Goal: Task Accomplishment & Management: Complete application form

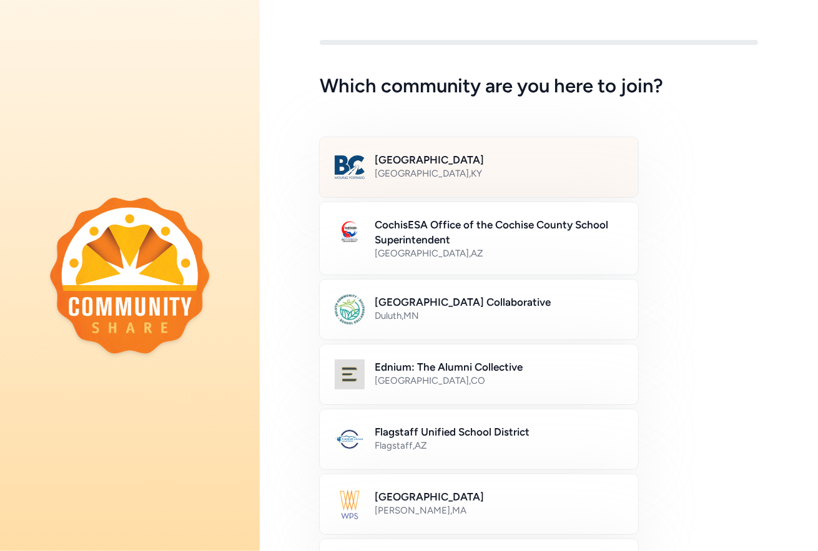
click at [428, 163] on h2 "[GEOGRAPHIC_DATA]" at bounding box center [499, 159] width 248 height 15
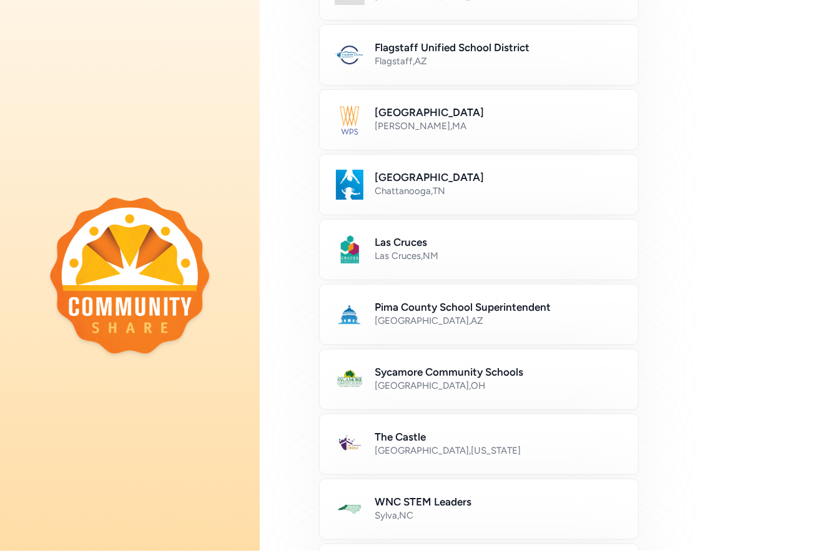
scroll to position [644, 0]
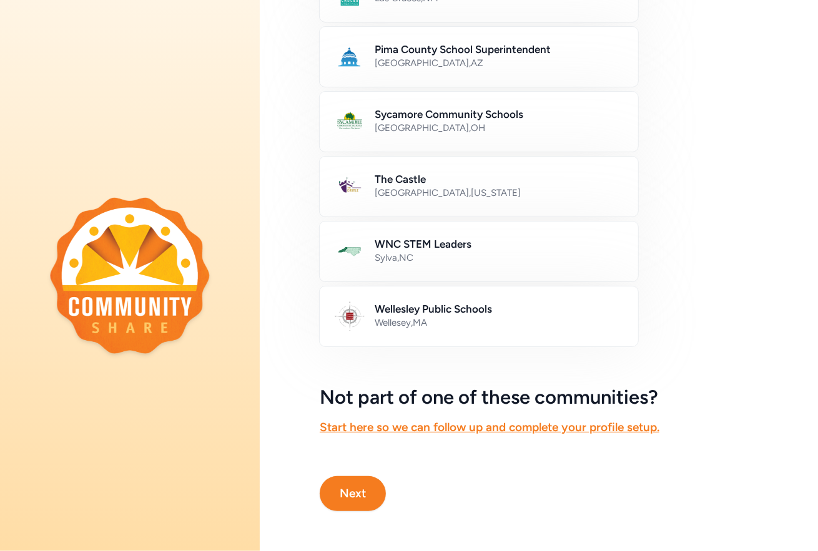
click at [355, 481] on button "Next" at bounding box center [353, 493] width 66 height 35
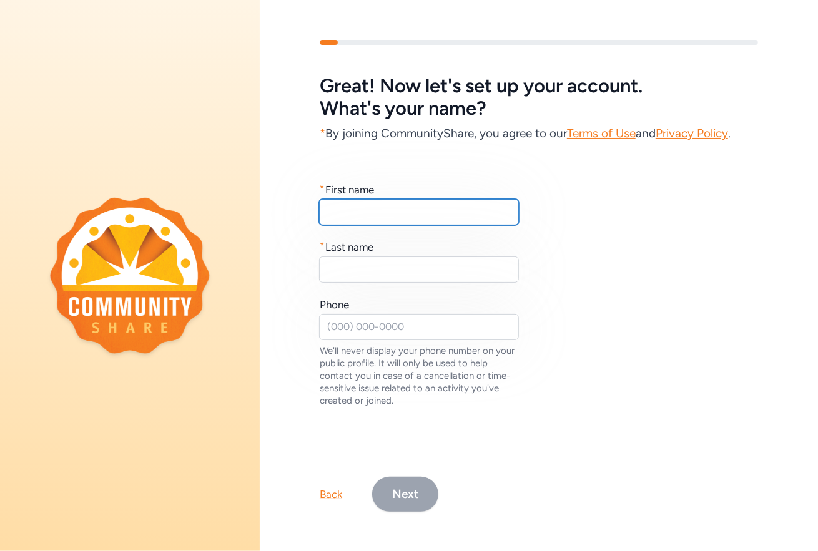
click at [407, 207] on input "text" at bounding box center [419, 212] width 200 height 26
type input "[PERSON_NAME]"
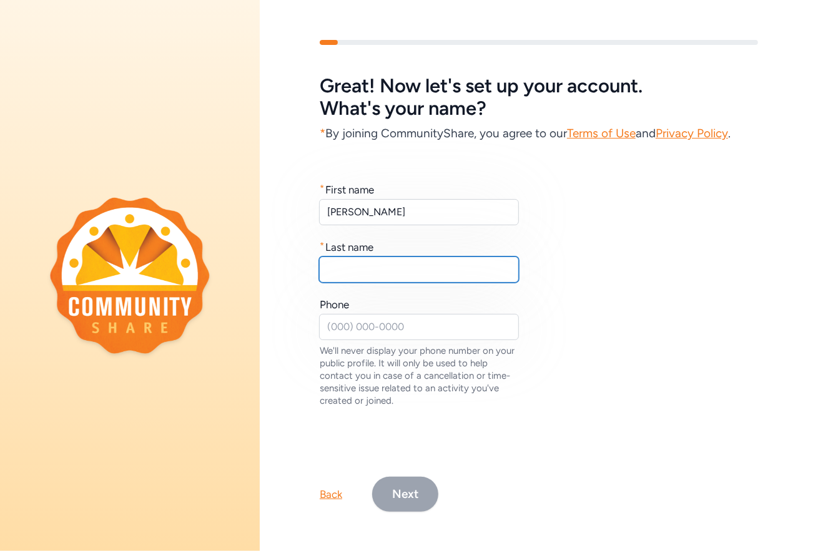
click at [386, 263] on input "text" at bounding box center [419, 270] width 200 height 26
type input "[PERSON_NAME]"
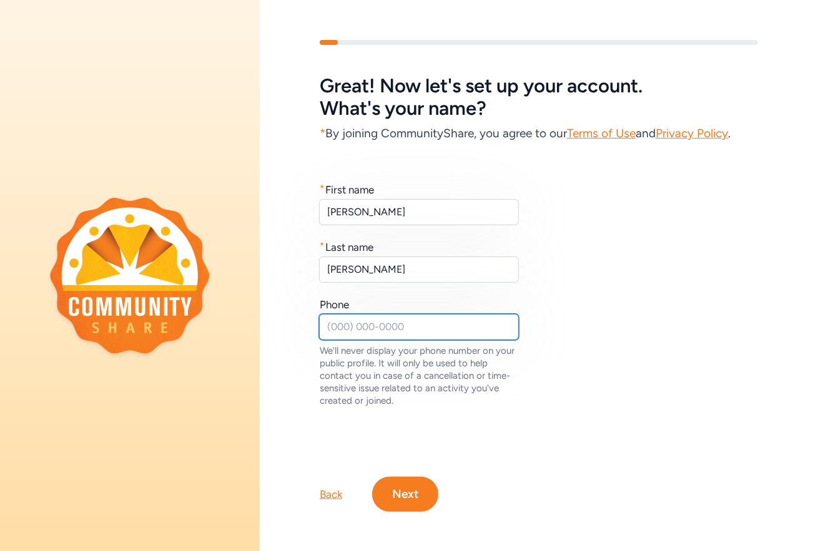
click at [373, 324] on input "text" at bounding box center [419, 327] width 200 height 26
type input "9063966756"
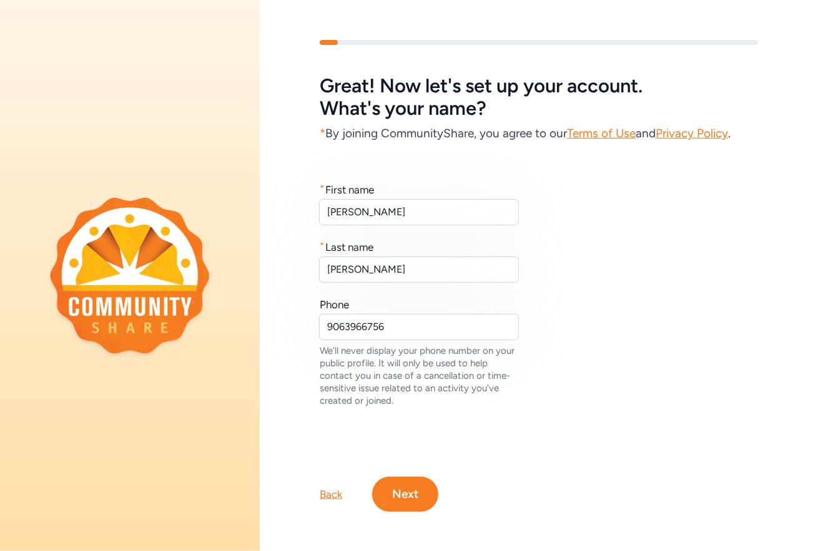
click at [413, 485] on button "Next" at bounding box center [405, 494] width 66 height 35
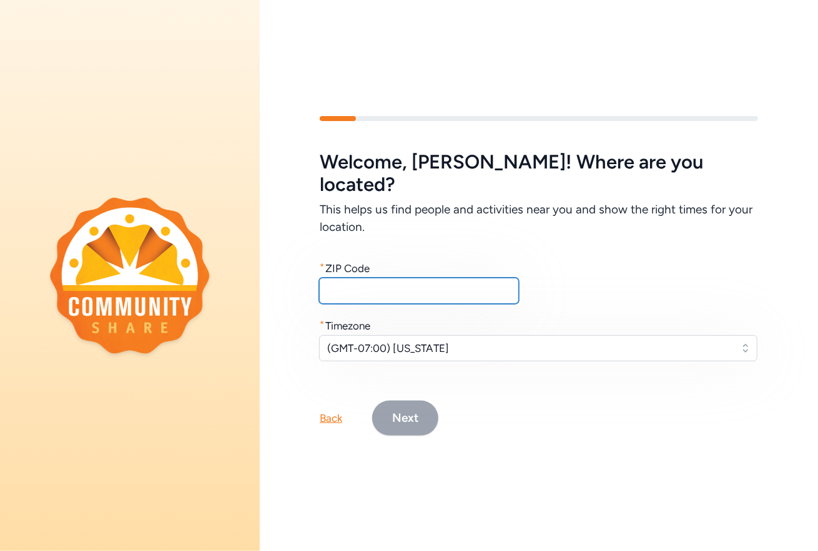
click at [376, 282] on input "text" at bounding box center [419, 291] width 200 height 26
type input "40175"
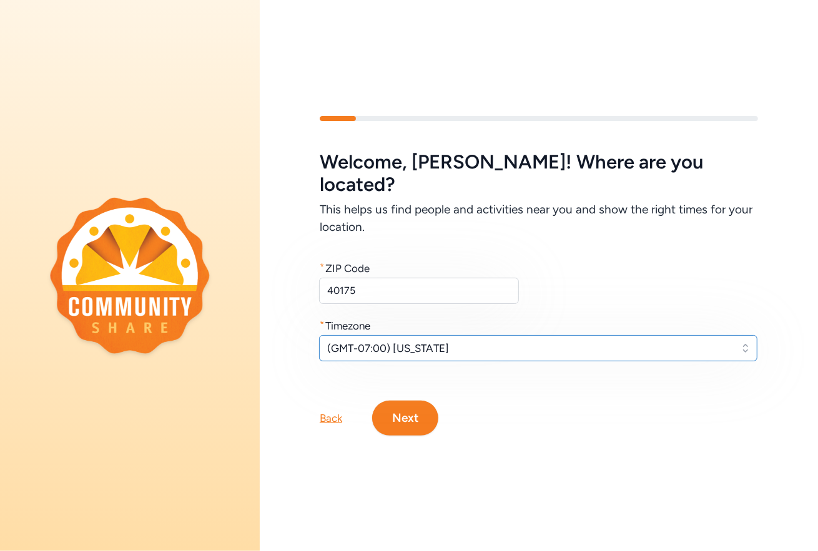
click at [444, 341] on span "(GMT-07:00) [US_STATE]" at bounding box center [529, 348] width 404 height 15
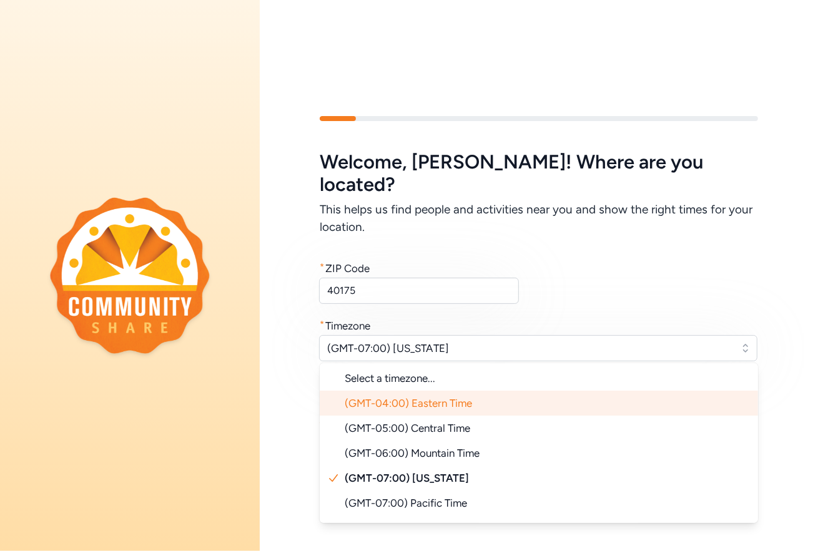
click at [423, 393] on li "(GMT-04:00) Eastern Time" at bounding box center [539, 403] width 438 height 25
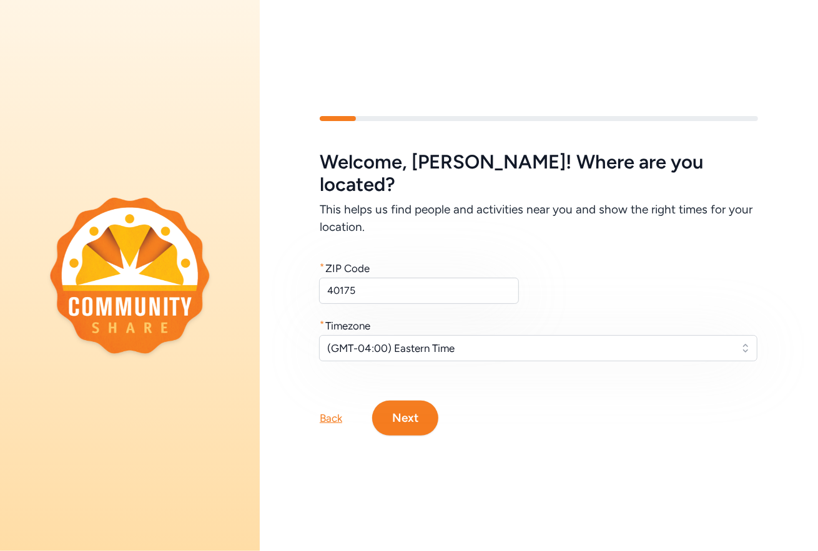
click at [414, 404] on button "Next" at bounding box center [405, 418] width 66 height 35
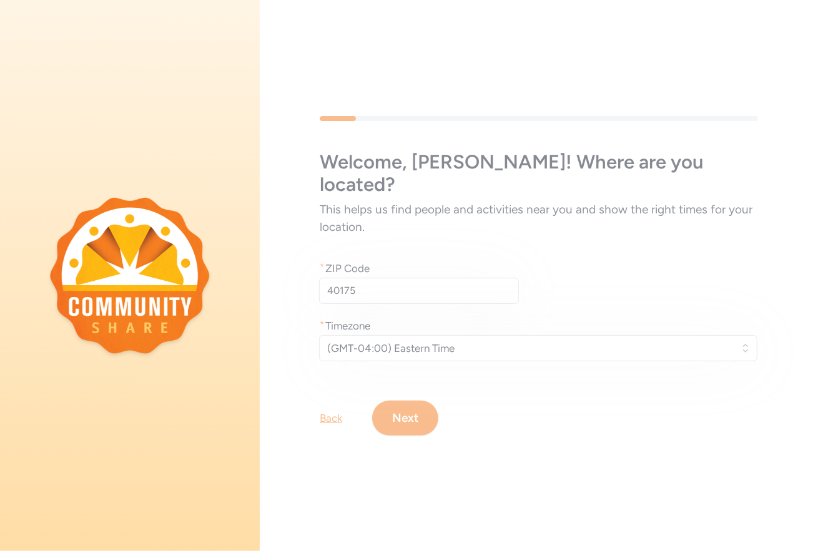
drag, startPoint x: 579, startPoint y: 412, endPoint x: 531, endPoint y: 415, distance: 48.8
click at [531, 415] on div "Welcome , [PERSON_NAME] ! Where are you located? This helps us find people and …" at bounding box center [539, 275] width 558 height 399
click at [412, 400] on div "Welcome , [PERSON_NAME] ! Where are you located? This helps us find people and …" at bounding box center [539, 275] width 558 height 399
click at [553, 510] on div "Welcome , [PERSON_NAME] ! Where are you located? This helps us find people and …" at bounding box center [539, 275] width 558 height 551
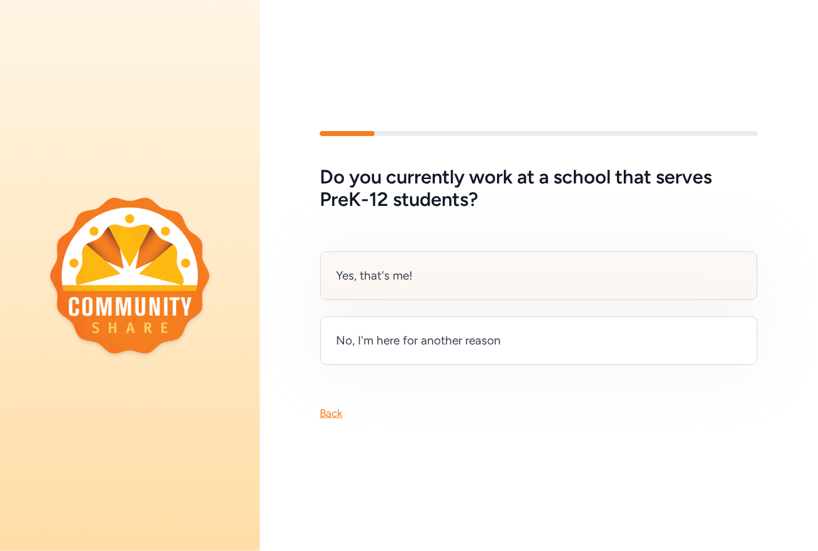
click at [497, 277] on div "Yes, that's me!" at bounding box center [538, 276] width 437 height 49
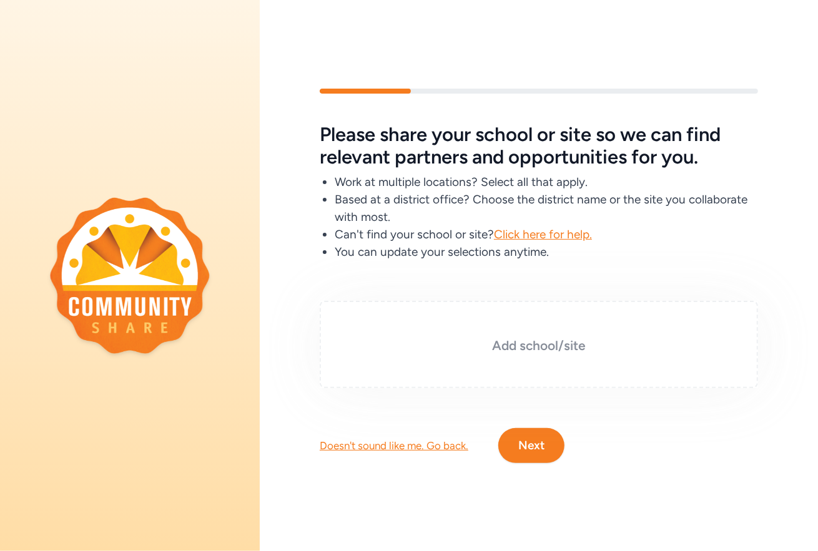
click at [527, 342] on h3 "Add school/site" at bounding box center [539, 345] width 376 height 17
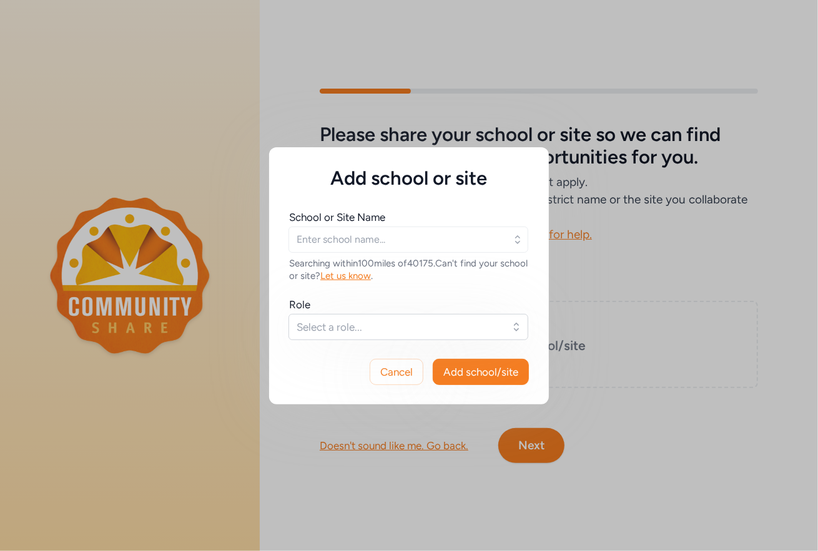
click at [515, 242] on icon "button" at bounding box center [517, 239] width 5 height 8
click at [515, 238] on icon "button" at bounding box center [517, 239] width 5 height 8
click at [416, 241] on input "text" at bounding box center [408, 240] width 240 height 26
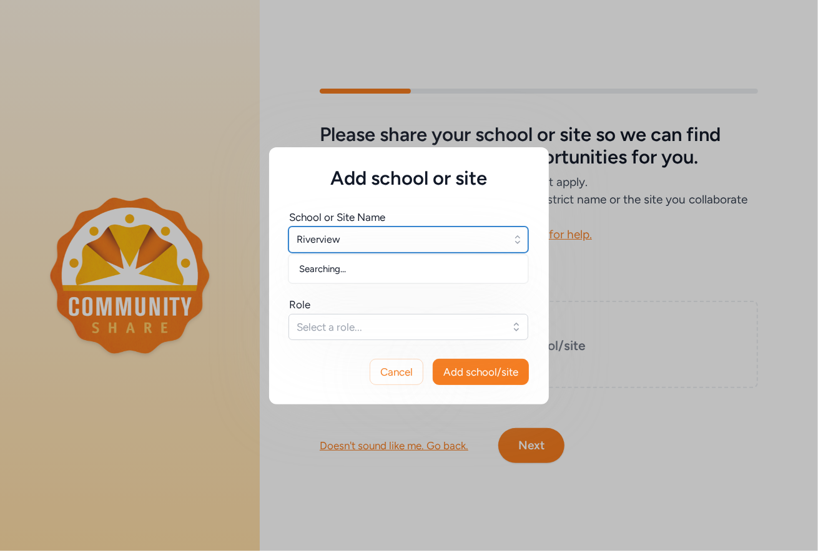
type input "Riverview"
click at [519, 240] on icon "button" at bounding box center [517, 239] width 12 height 12
click at [373, 244] on input "text" at bounding box center [408, 240] width 240 height 26
click at [370, 243] on input "text" at bounding box center [408, 240] width 240 height 26
click at [347, 243] on input "[GEOGRAPHIC_DATA]" at bounding box center [408, 240] width 240 height 26
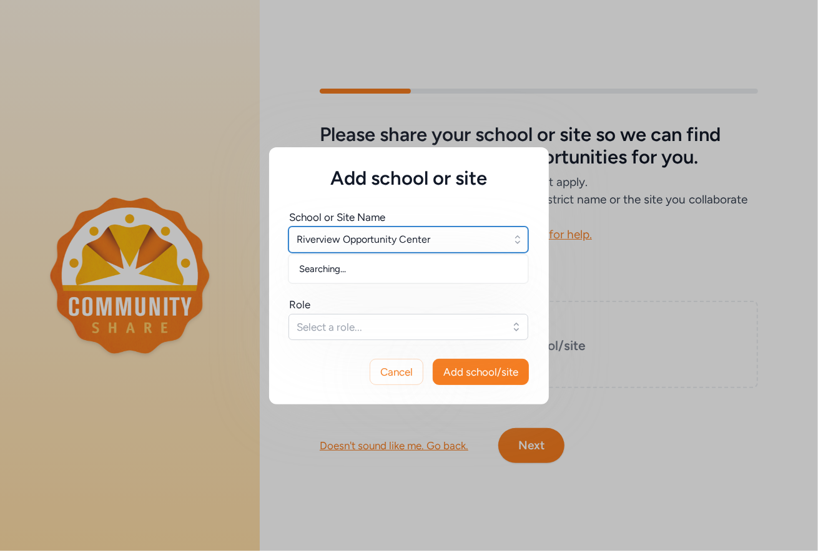
type input "Riverview Opportunity Center"
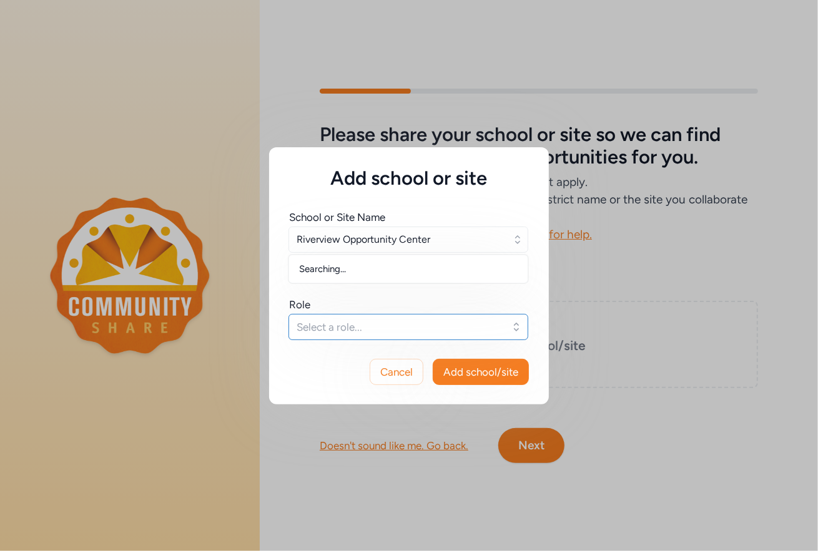
click at [418, 328] on span "Select a role..." at bounding box center [399, 327] width 206 height 15
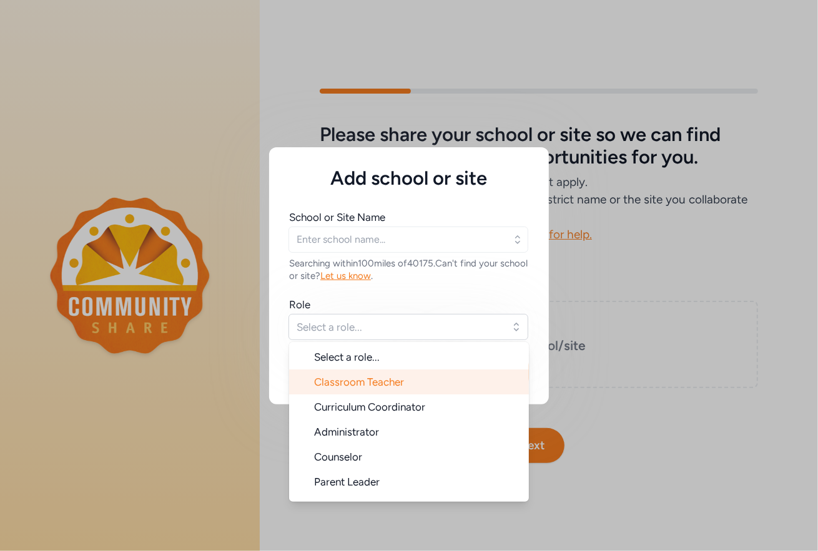
click at [395, 380] on span "Classroom Teacher" at bounding box center [359, 382] width 90 height 12
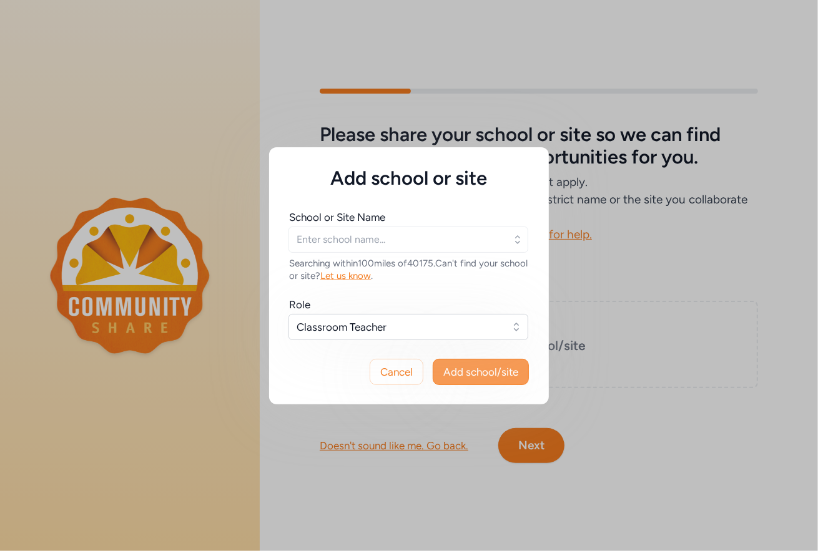
click at [495, 370] on span "Add school/site" at bounding box center [480, 372] width 75 height 15
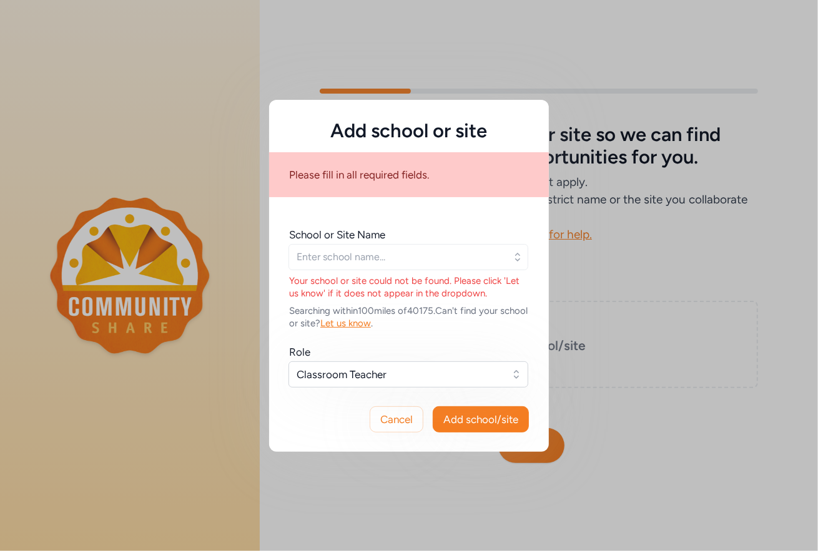
click at [514, 259] on icon "button" at bounding box center [517, 257] width 12 height 12
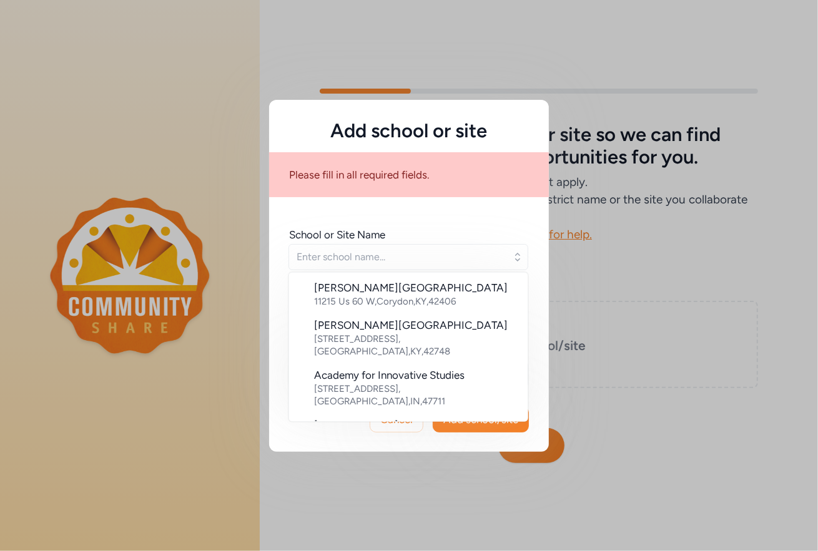
click at [457, 217] on div "School or Site Name [PERSON_NAME] Elementary School [STREET_ADDRESS][GEOGRAPHIC…" at bounding box center [409, 297] width 280 height 180
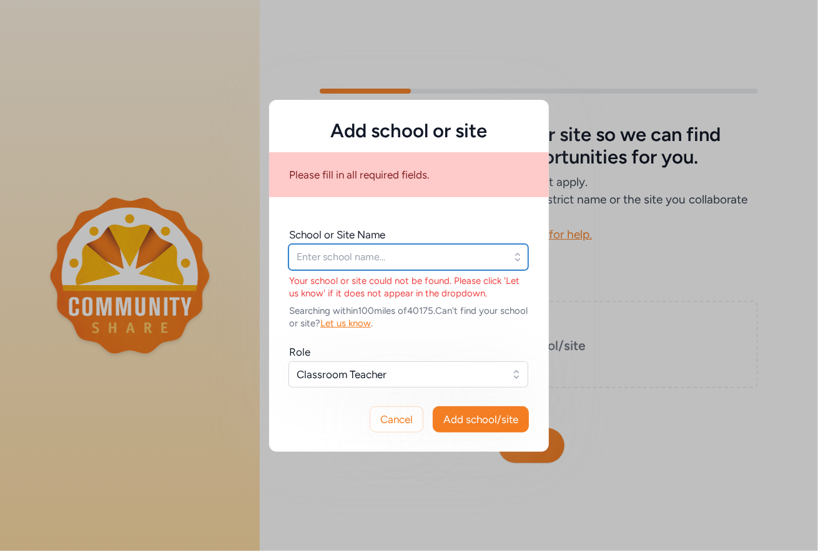
click at [370, 255] on input "text" at bounding box center [408, 257] width 240 height 26
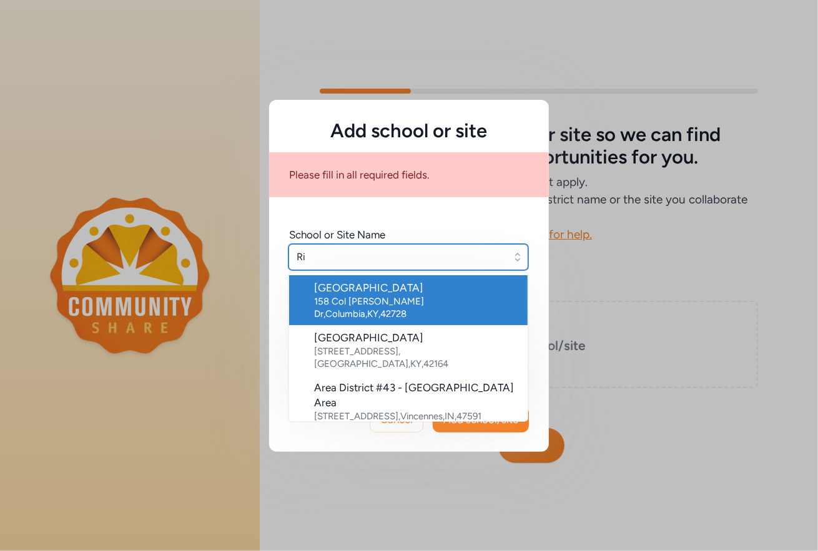
type input "R"
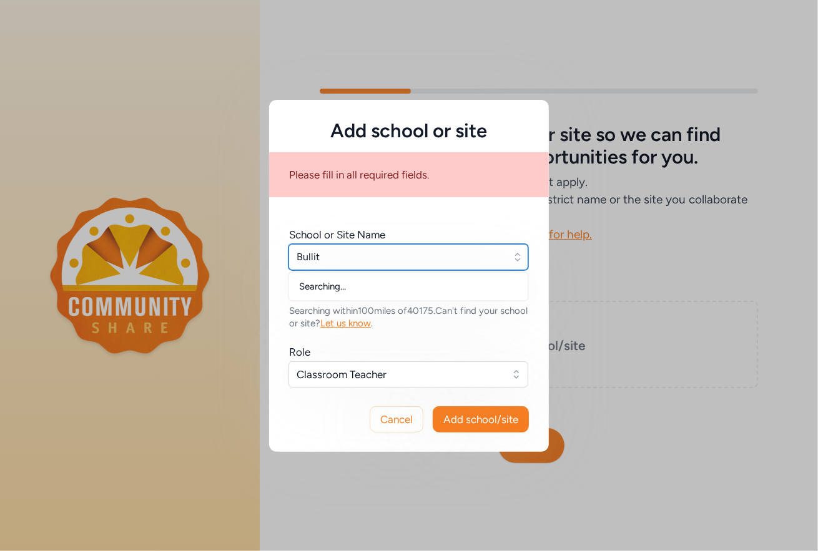
type input "Bullitt"
click at [450, 260] on input "Bullitt" at bounding box center [408, 257] width 240 height 26
drag, startPoint x: 343, startPoint y: 252, endPoint x: 290, endPoint y: 257, distance: 53.2
click at [290, 257] on input "Bullitt" at bounding box center [408, 257] width 240 height 26
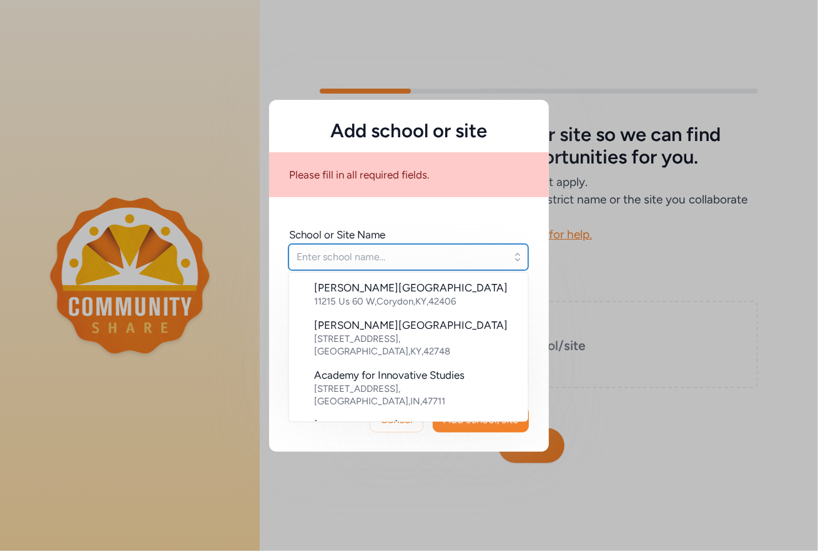
click at [362, 262] on input "text" at bounding box center [408, 257] width 240 height 26
click at [313, 258] on input "text" at bounding box center [408, 257] width 240 height 26
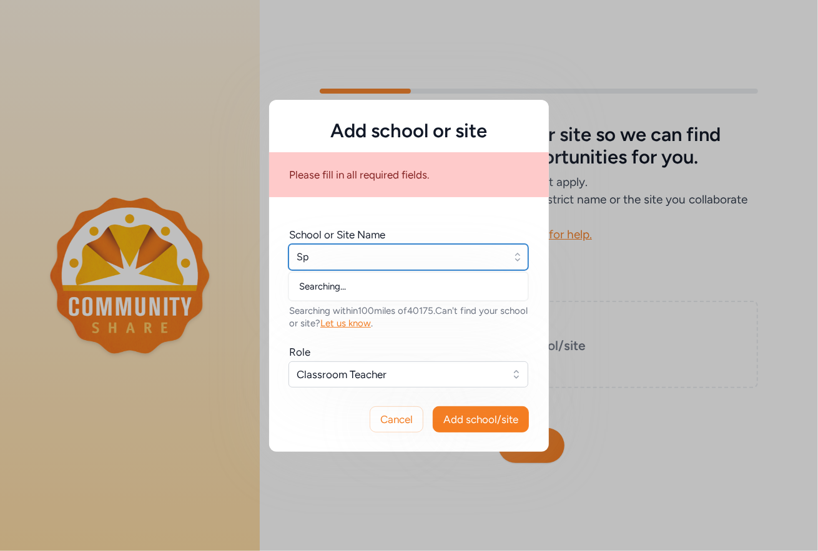
type input "S"
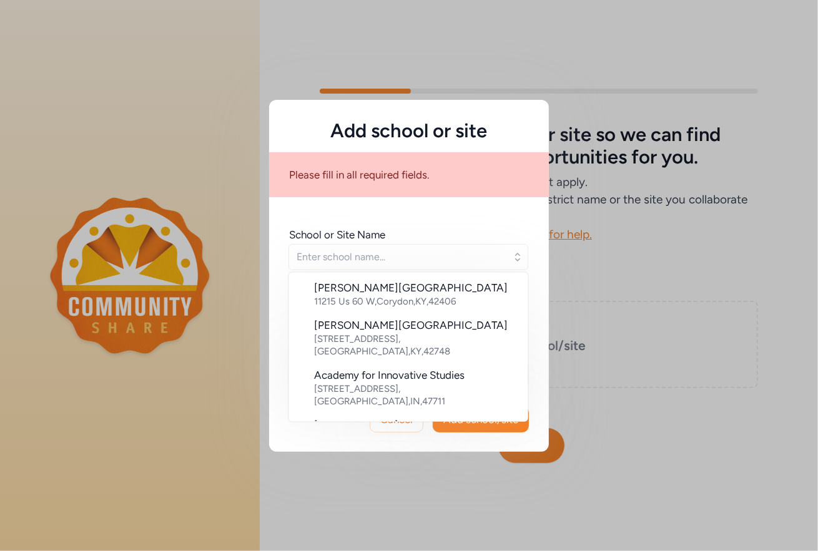
click at [531, 228] on div "School or Site Name [PERSON_NAME] Elementary School [STREET_ADDRESS][GEOGRAPHIC…" at bounding box center [409, 297] width 280 height 180
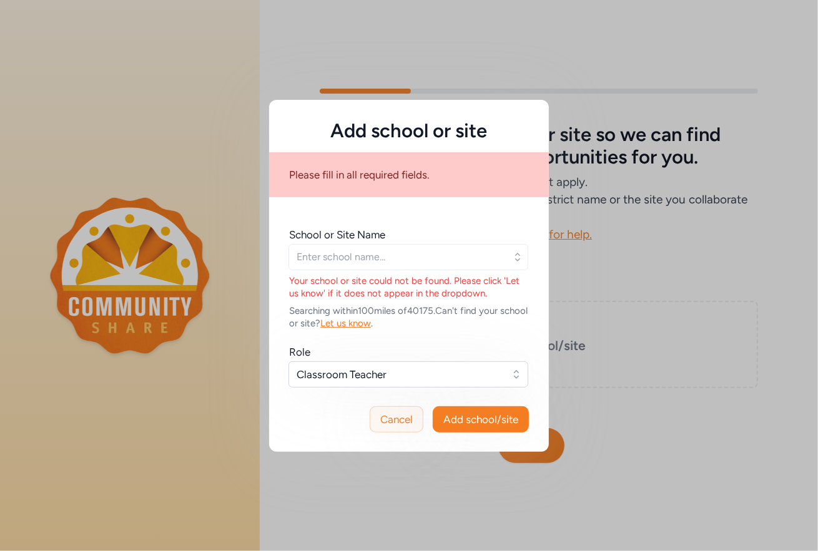
click at [394, 417] on span "Cancel" at bounding box center [396, 419] width 32 height 15
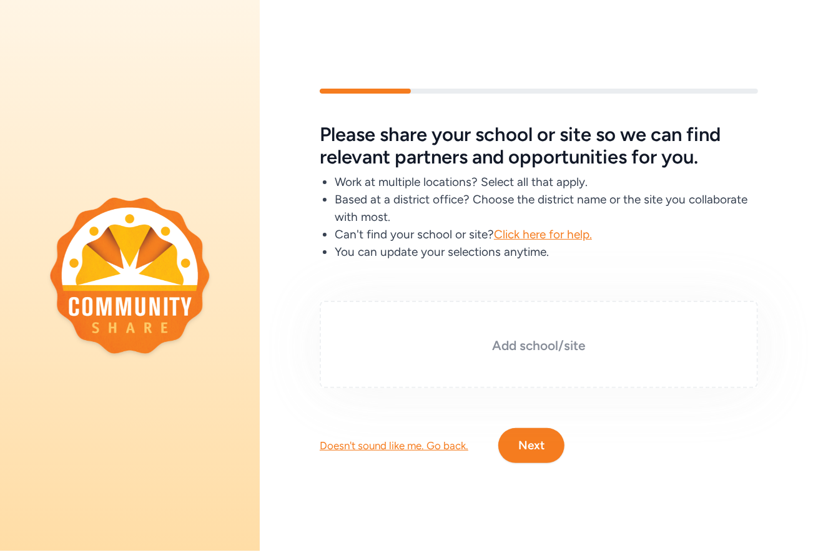
click at [521, 337] on h3 "Add school/site" at bounding box center [539, 345] width 376 height 17
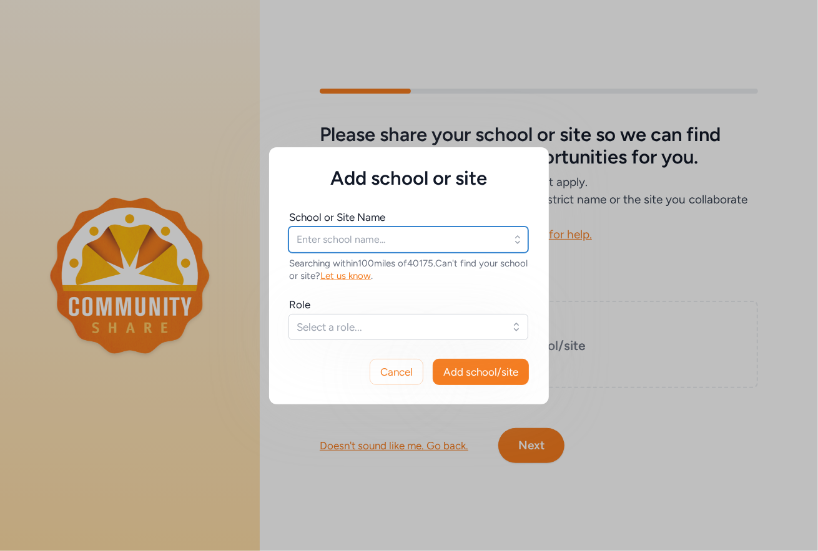
click at [348, 246] on input "text" at bounding box center [408, 240] width 240 height 26
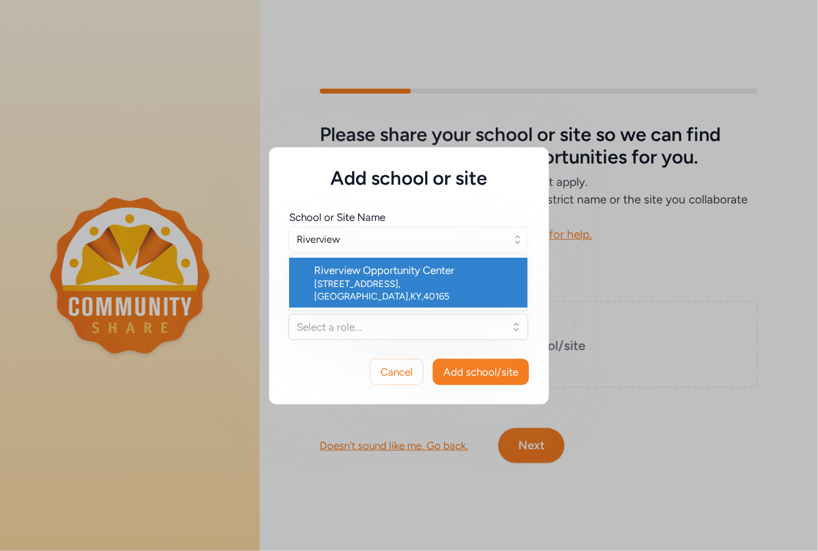
click at [382, 270] on div "Riverview Opportunity Center" at bounding box center [415, 270] width 203 height 15
type input "Riverview Opportunity Center"
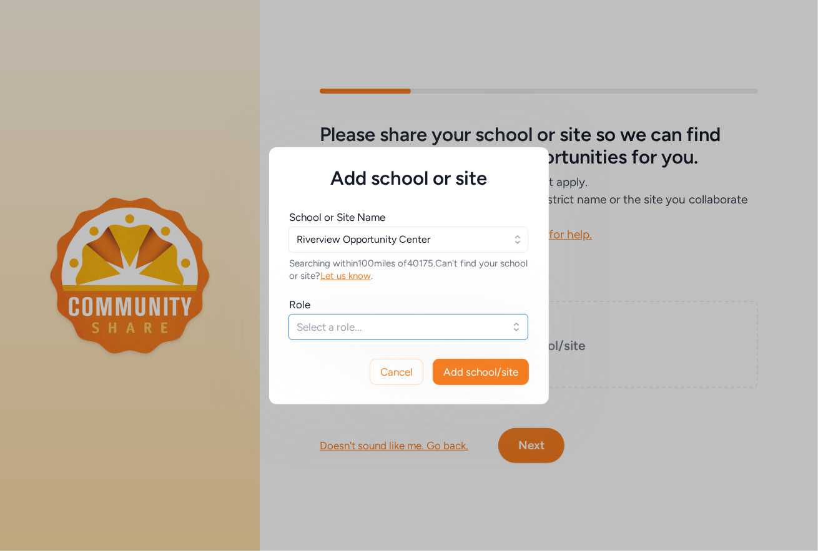
click at [491, 332] on span "Select a role..." at bounding box center [399, 327] width 206 height 15
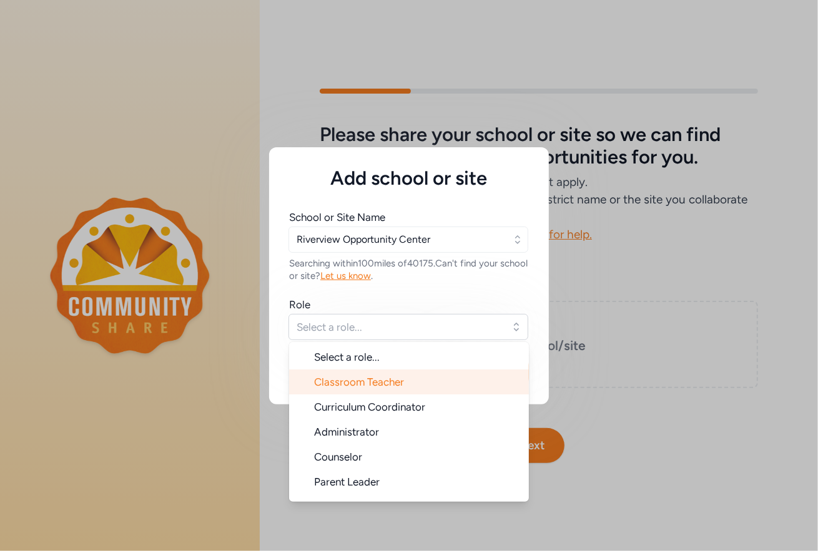
click at [415, 384] on li "Classroom Teacher" at bounding box center [409, 382] width 240 height 25
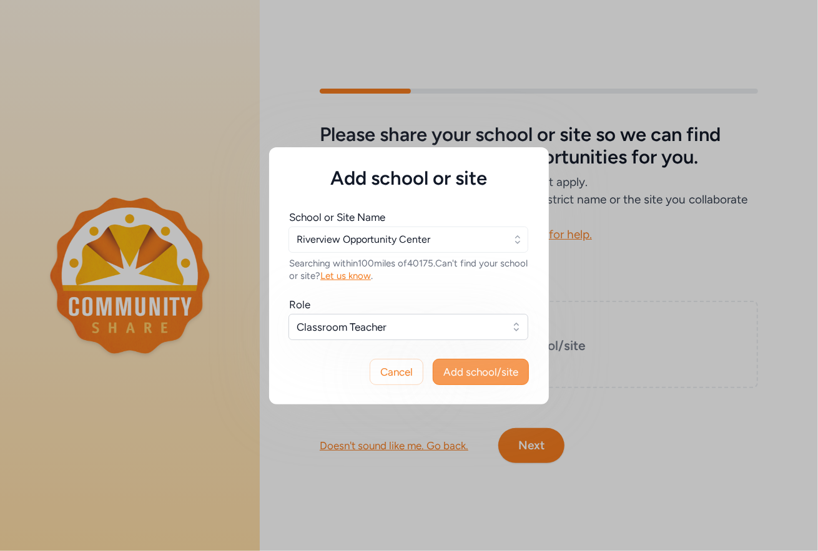
click at [508, 370] on span "Add school/site" at bounding box center [480, 372] width 75 height 15
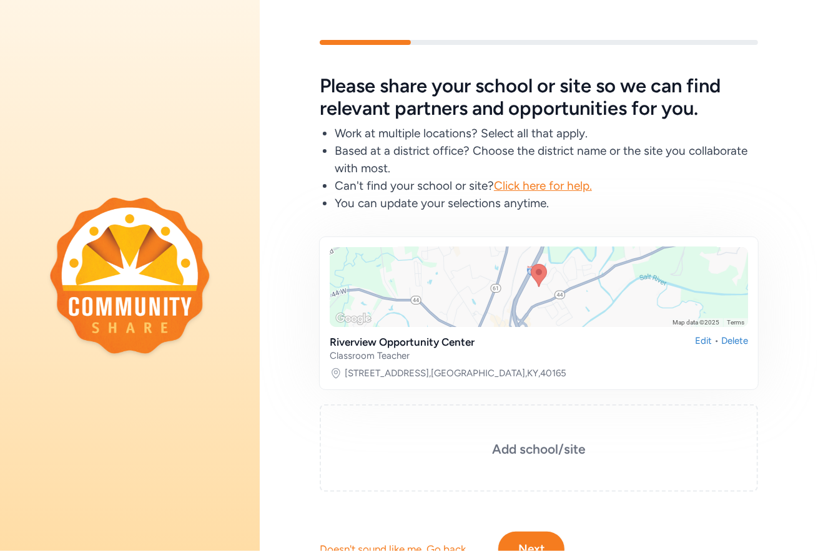
scroll to position [64, 0]
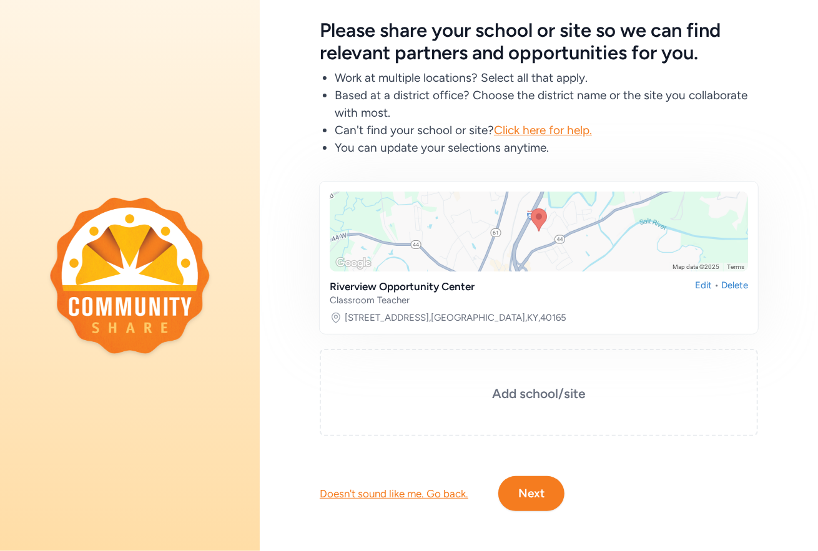
click at [529, 483] on button "Next" at bounding box center [531, 493] width 66 height 35
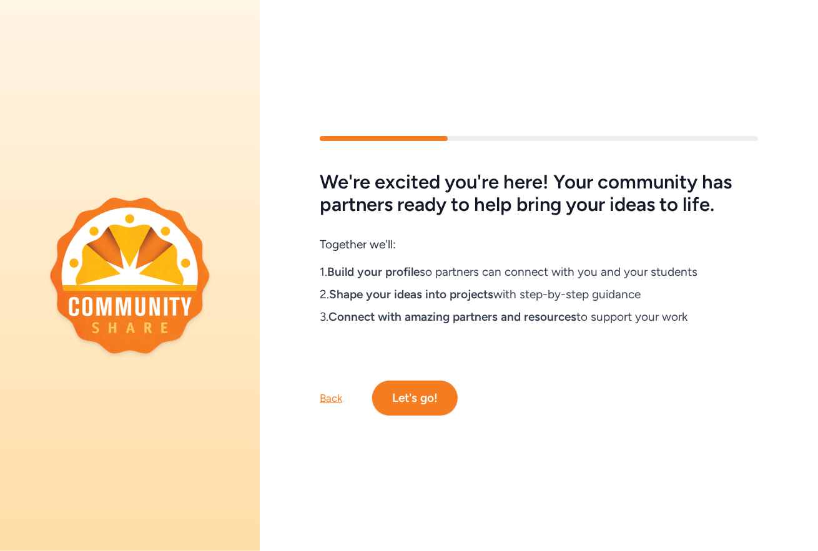
click at [419, 381] on button "Let's go!" at bounding box center [415, 398] width 86 height 35
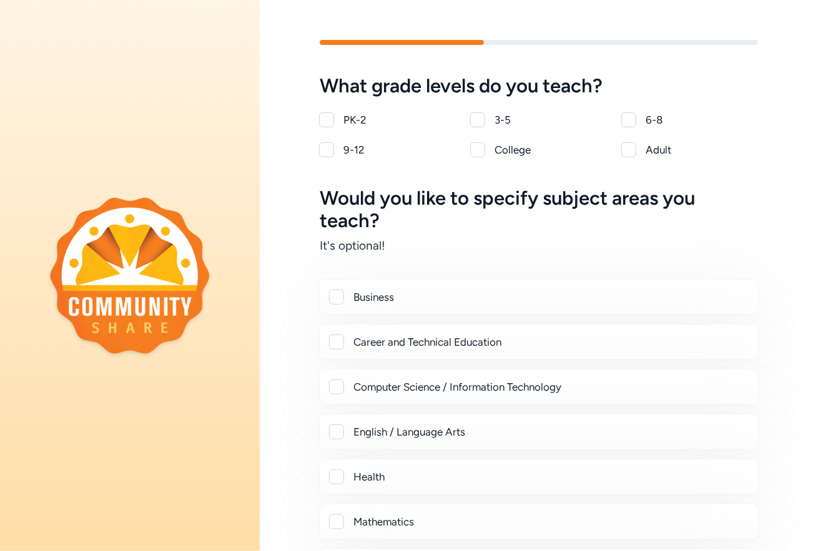
click at [626, 119] on div at bounding box center [628, 119] width 15 height 15
checkbox input "true"
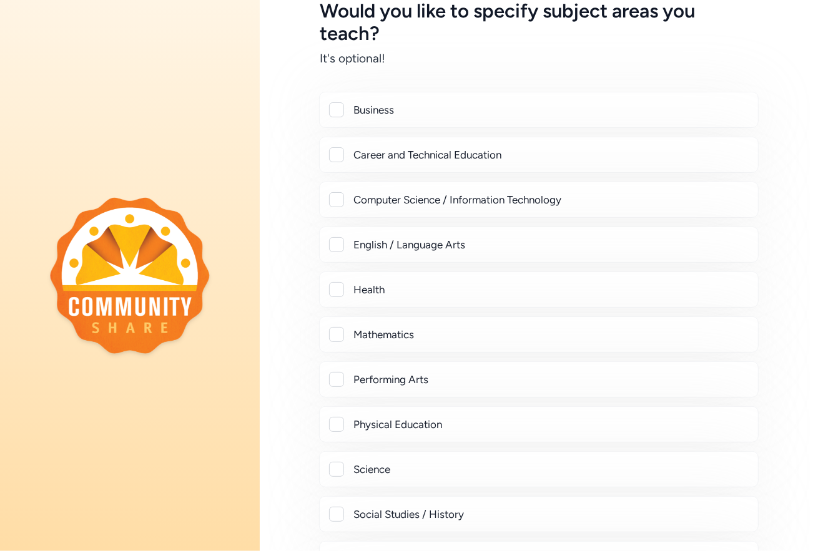
scroll to position [187, 0]
click at [338, 244] on div at bounding box center [336, 245] width 15 height 15
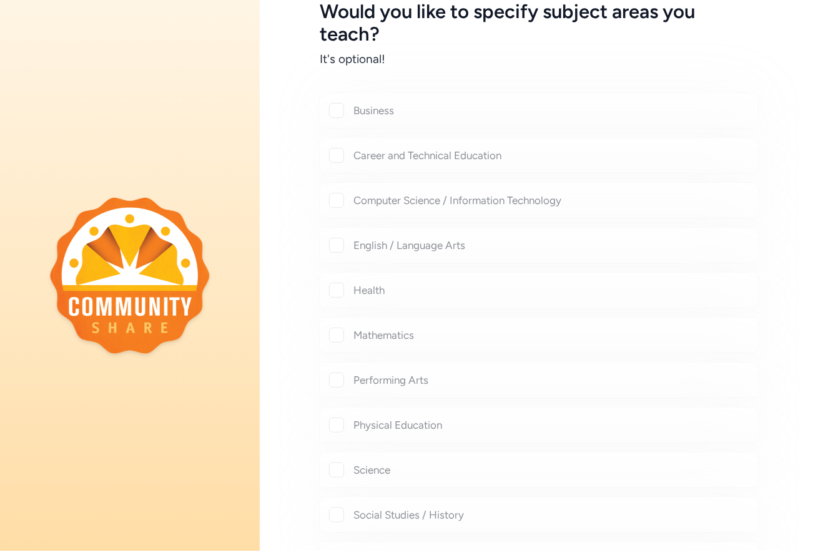
checkbox input "true"
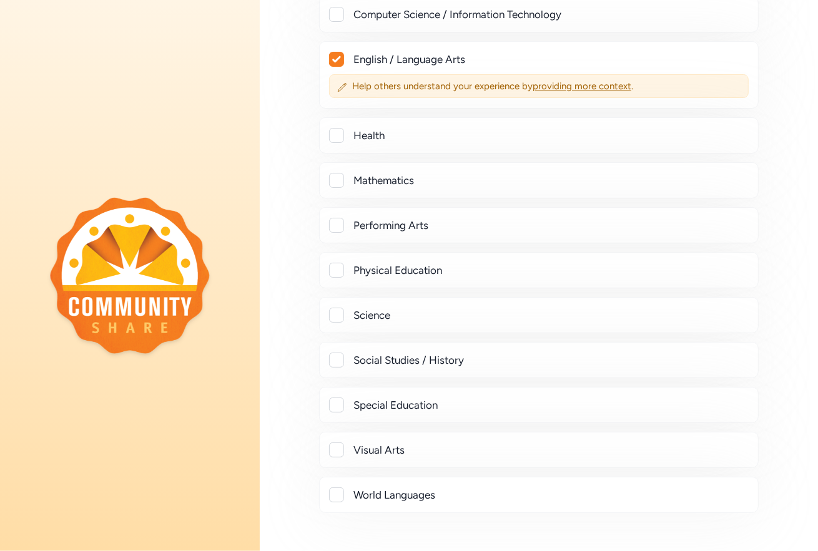
scroll to position [480, 0]
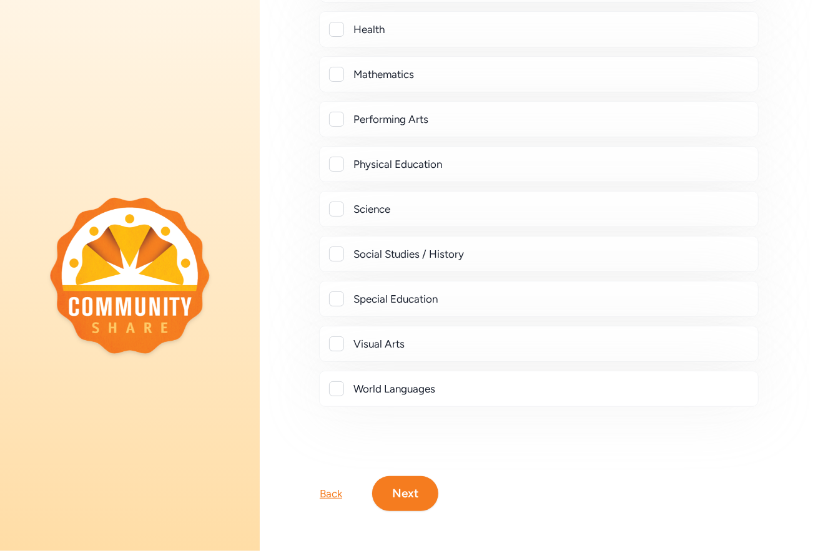
click at [406, 486] on button "Next" at bounding box center [405, 493] width 66 height 35
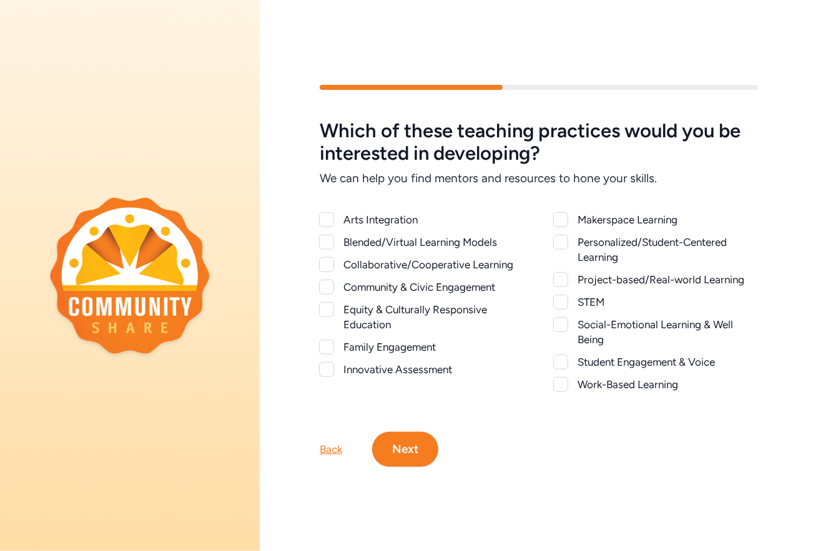
click at [556, 273] on div at bounding box center [560, 279] width 15 height 15
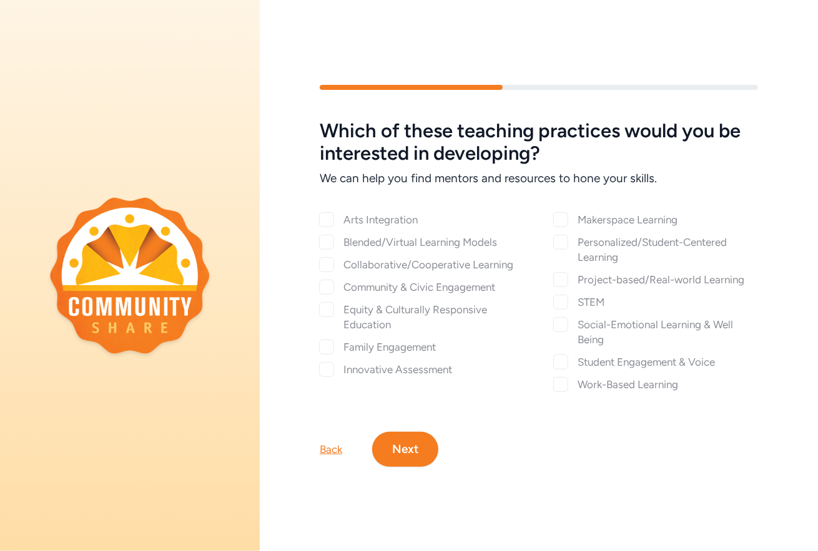
checkbox input "true"
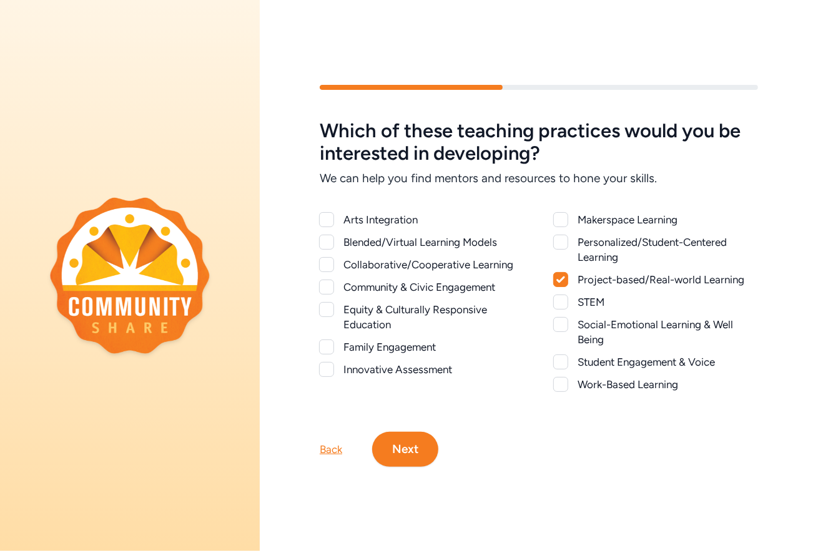
click at [557, 355] on div at bounding box center [560, 362] width 15 height 15
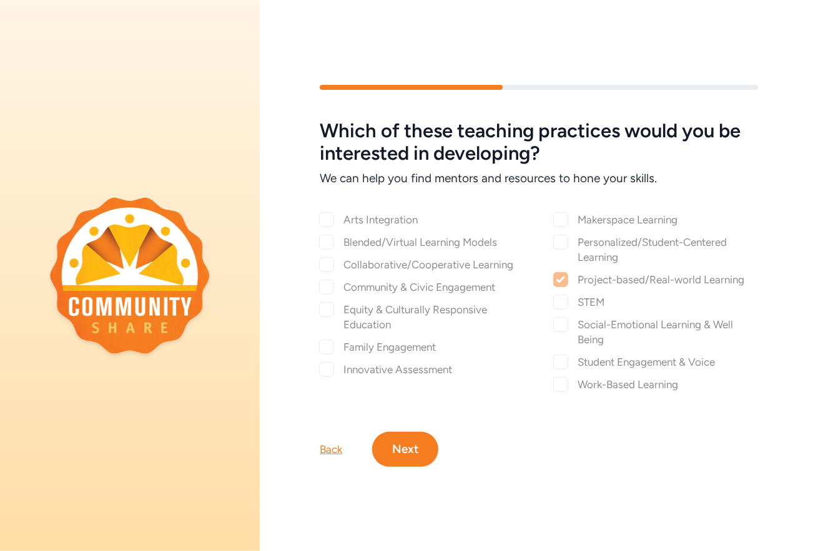
checkbox input "true"
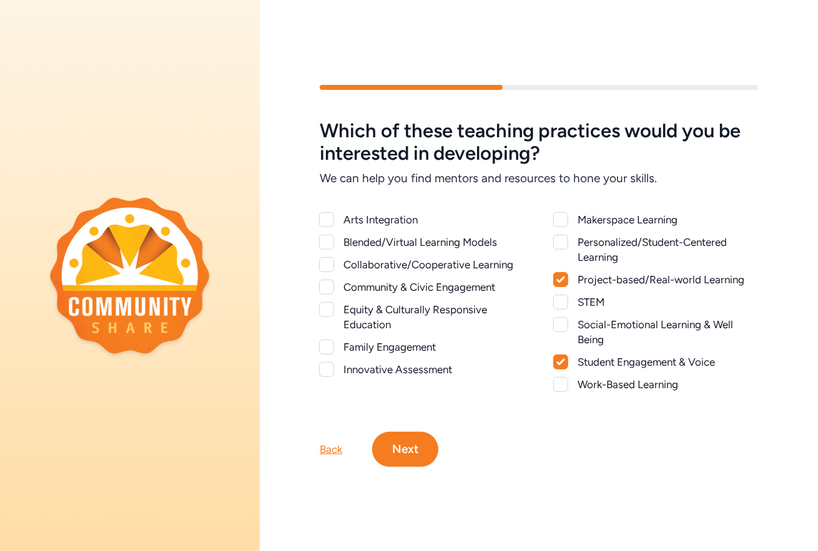
click at [405, 442] on button "Next" at bounding box center [405, 449] width 66 height 35
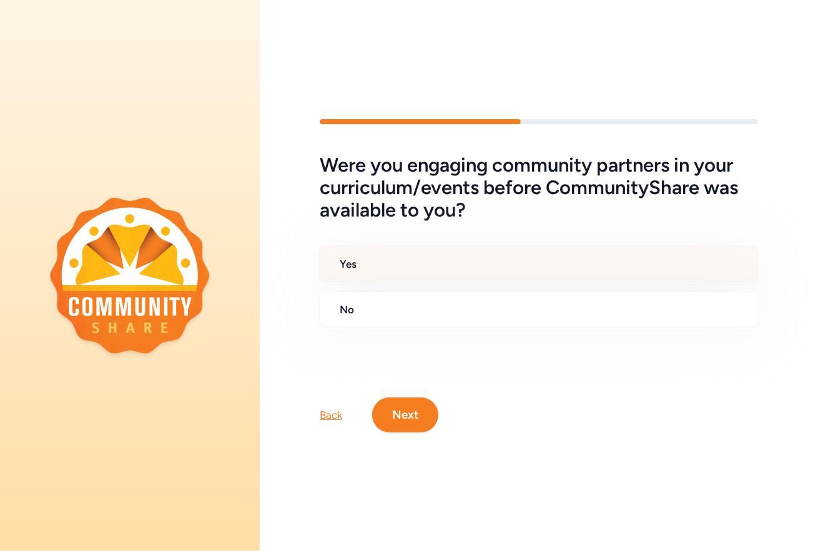
click at [442, 258] on h2 "Yes" at bounding box center [544, 264] width 408 height 15
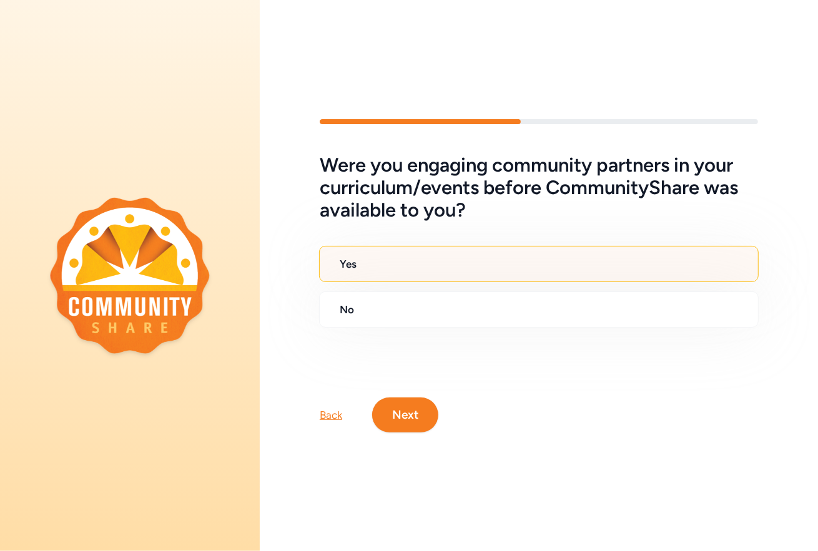
click at [367, 257] on h2 "Yes" at bounding box center [544, 264] width 408 height 15
click at [408, 405] on button "Next" at bounding box center [405, 415] width 66 height 35
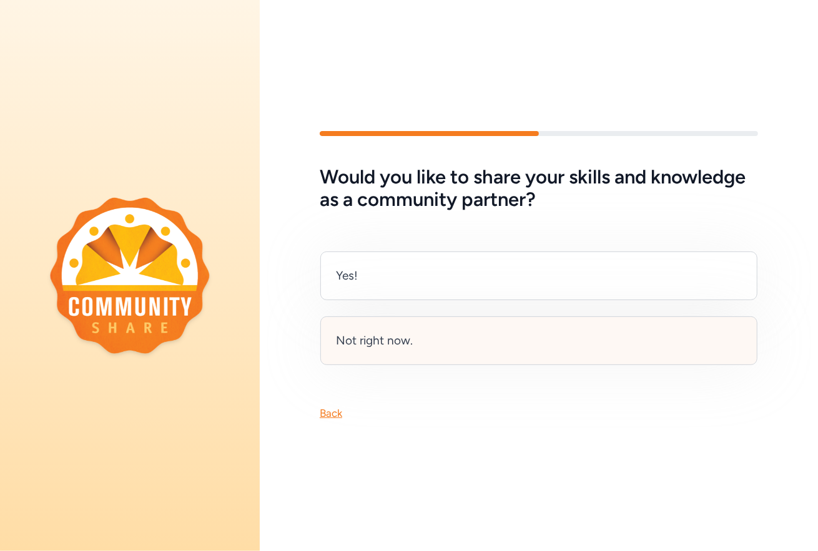
click at [451, 322] on div "Not right now." at bounding box center [538, 340] width 437 height 49
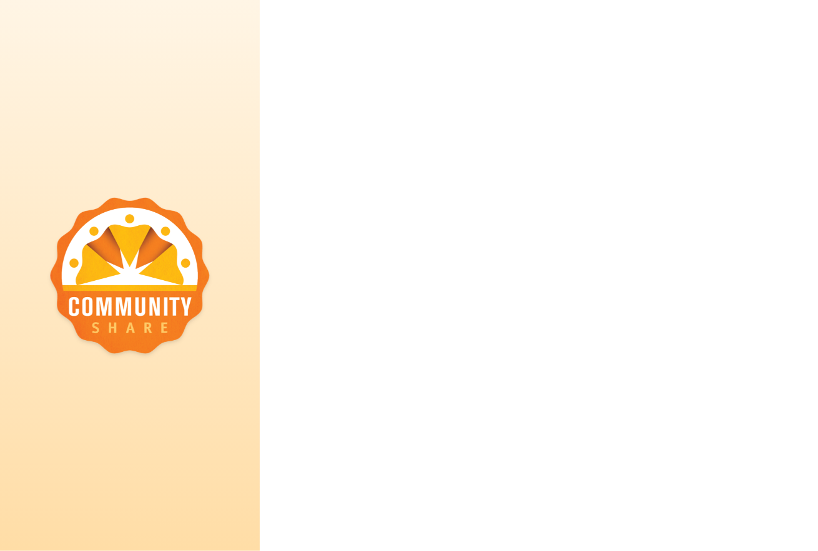
click at [451, 322] on div at bounding box center [539, 275] width 558 height 551
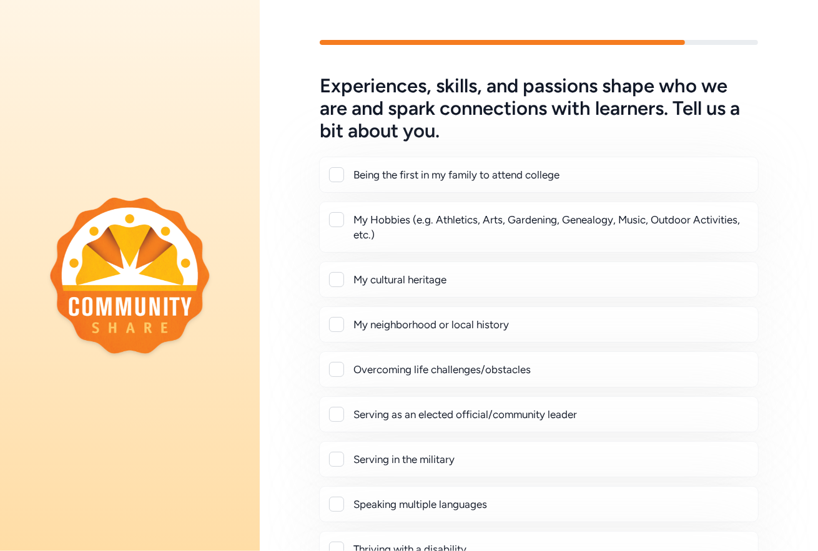
click at [338, 173] on div at bounding box center [336, 174] width 15 height 15
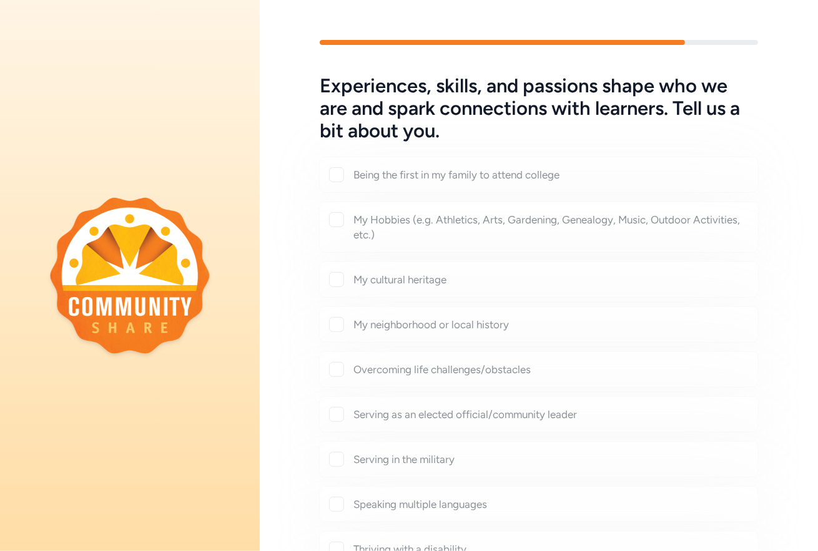
checkbox input "true"
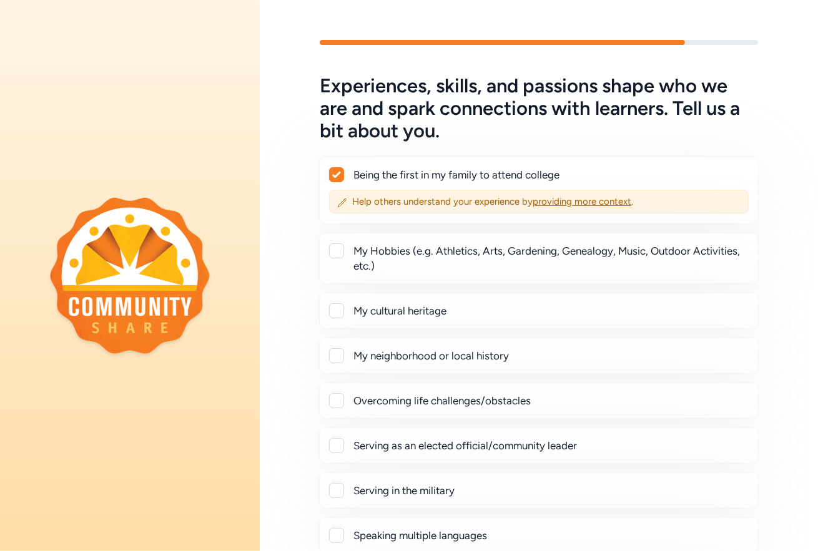
click at [337, 248] on div at bounding box center [336, 250] width 15 height 15
checkbox input "true"
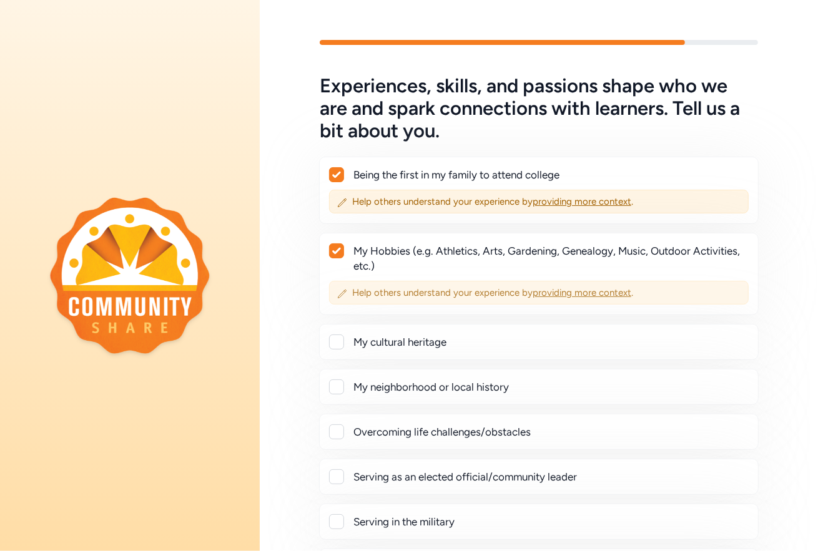
click at [580, 291] on span "providing more context" at bounding box center [581, 292] width 99 height 11
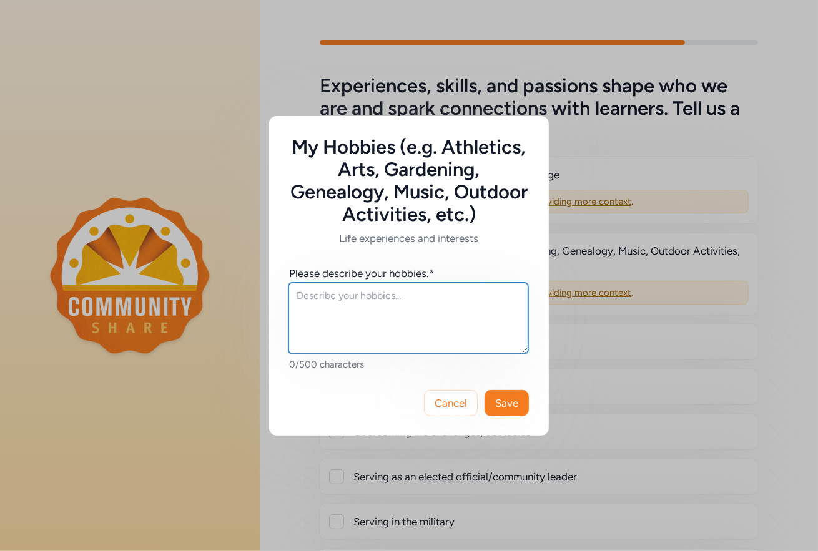
click at [313, 300] on textarea at bounding box center [408, 318] width 240 height 71
click at [358, 297] on textarea "Backpacking, Skiing" at bounding box center [408, 318] width 240 height 71
type textarea "Backpacking and Skiing"
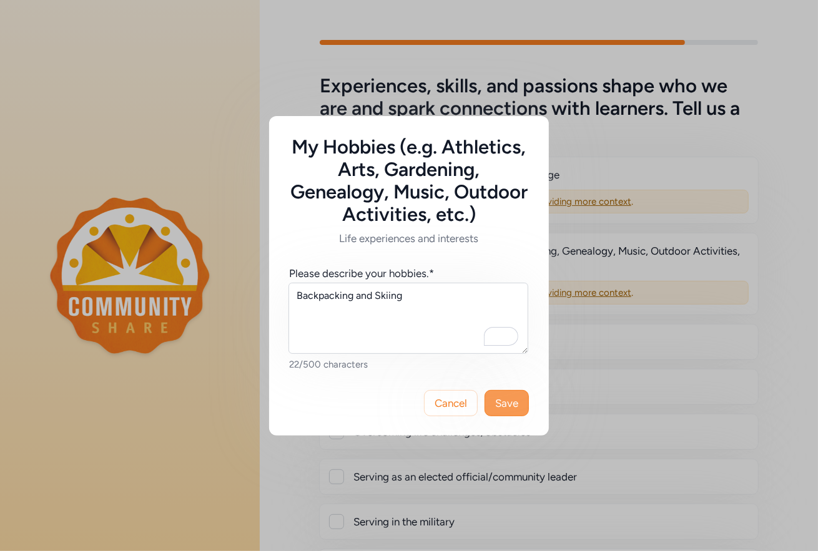
click at [512, 406] on span "Save" at bounding box center [506, 403] width 23 height 15
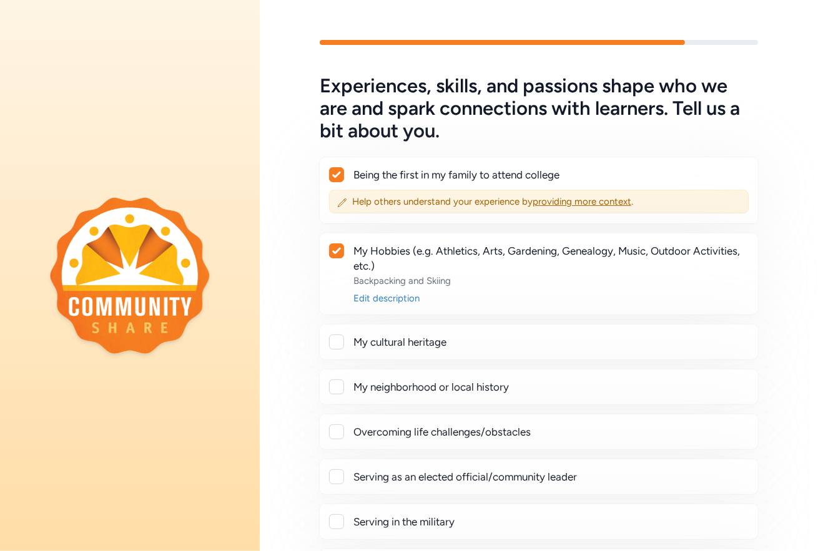
scroll to position [271, 0]
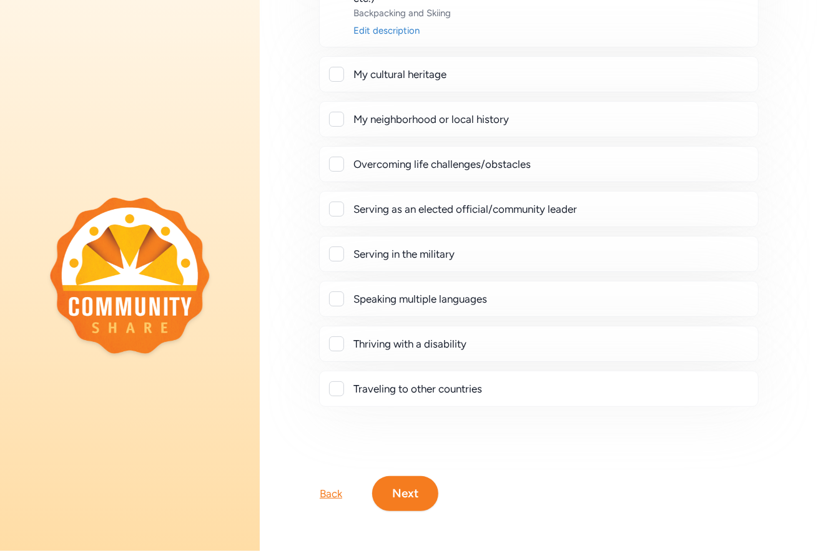
click at [413, 489] on button "Next" at bounding box center [405, 493] width 66 height 35
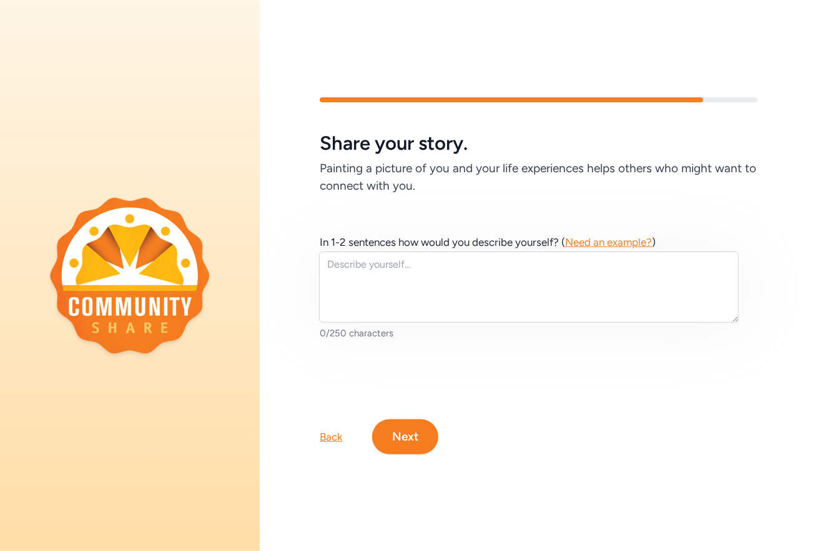
click at [617, 237] on span "Need an example?" at bounding box center [608, 242] width 87 height 12
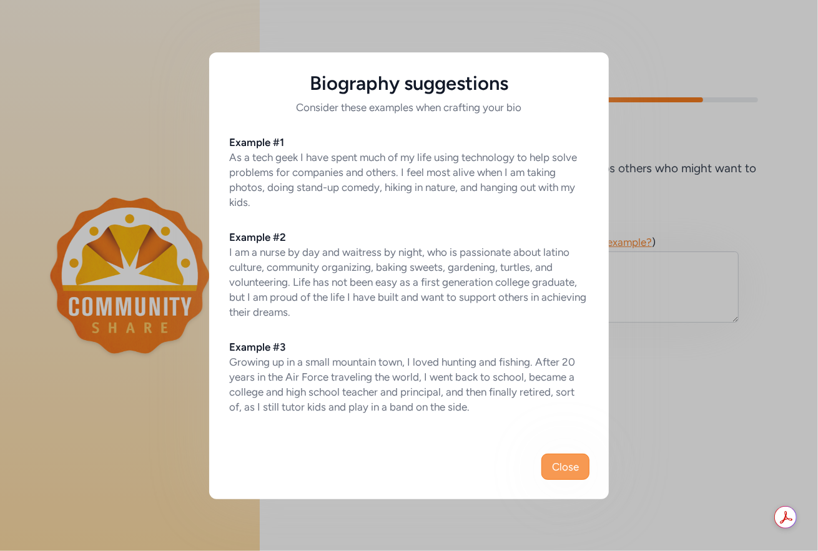
click at [574, 468] on span "Close" at bounding box center [565, 466] width 27 height 15
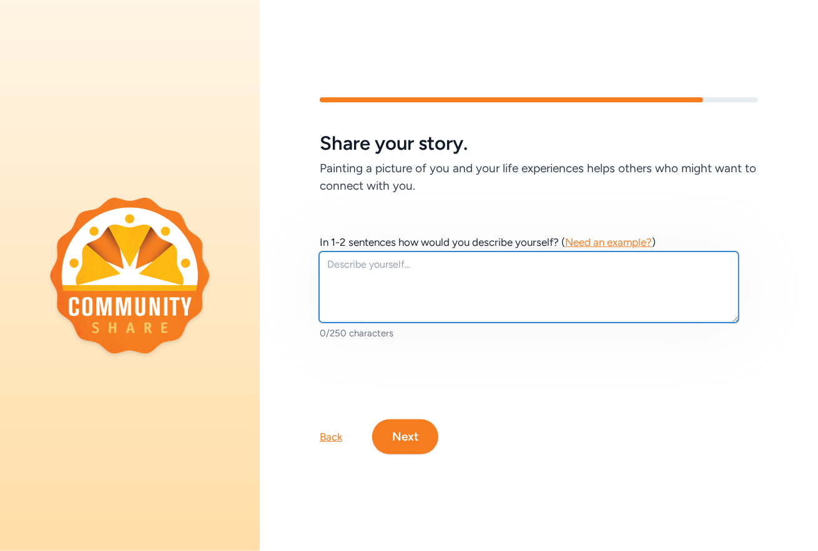
click at [348, 267] on textarea at bounding box center [528, 287] width 419 height 71
type textarea "Coming soon"
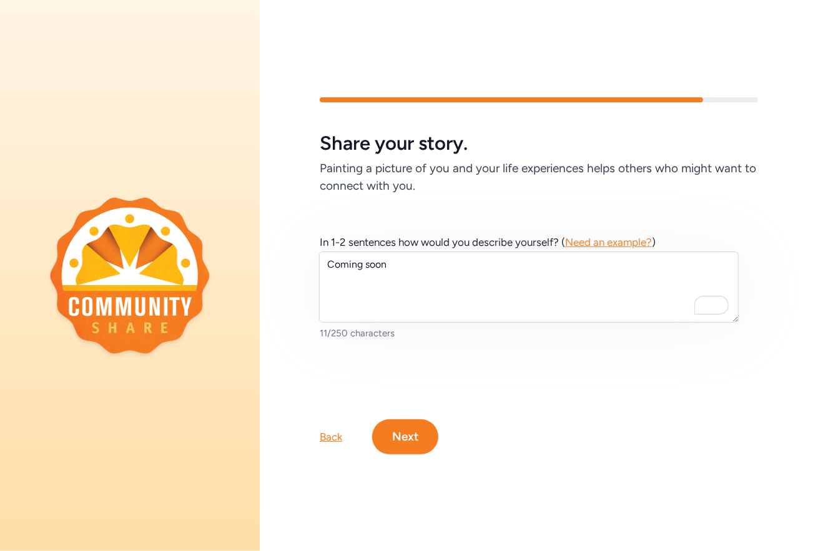
click at [400, 433] on button "Next" at bounding box center [405, 436] width 66 height 35
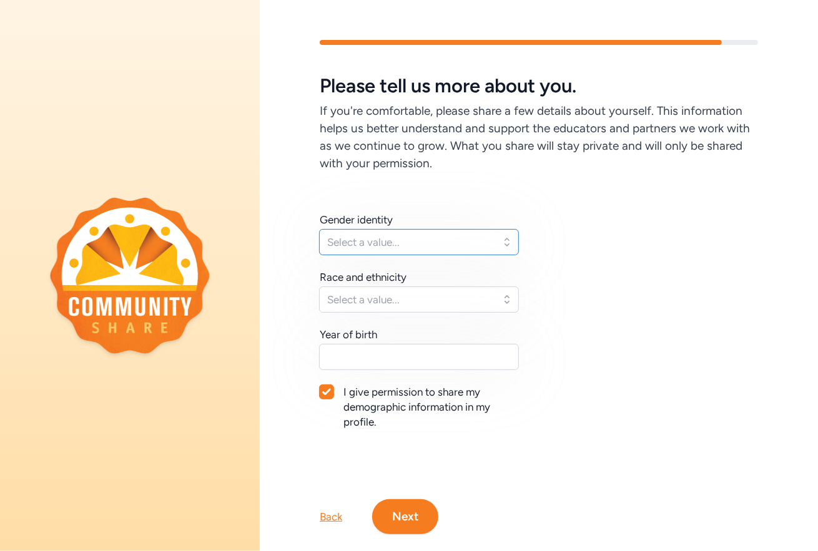
click at [502, 238] on button "Select a value..." at bounding box center [419, 242] width 200 height 26
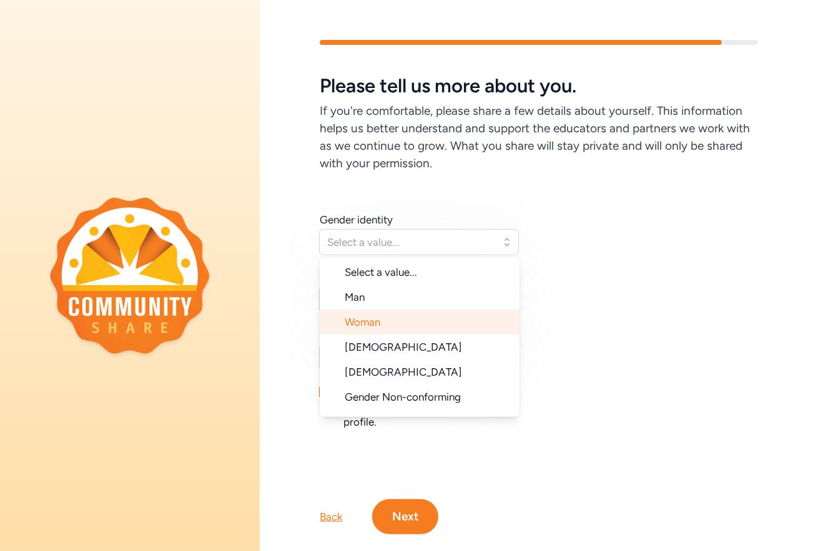
click at [491, 333] on li "Woman" at bounding box center [420, 322] width 200 height 25
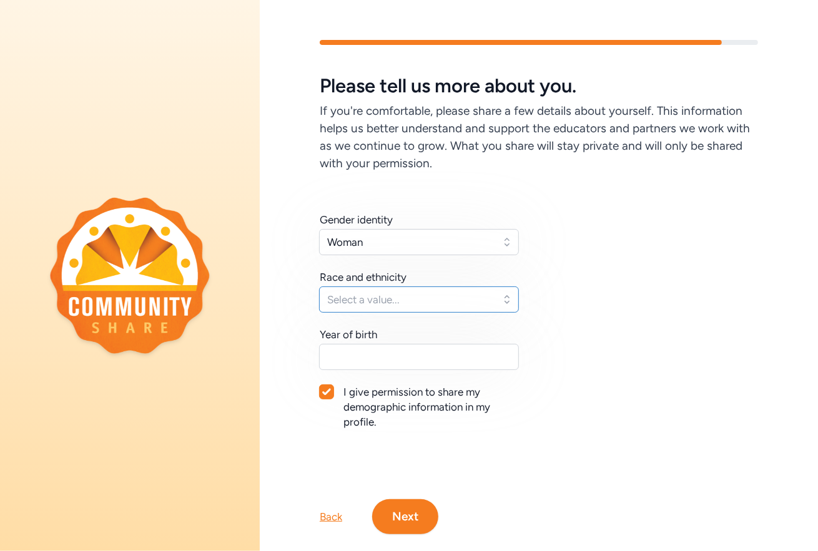
click at [503, 298] on button "Select a value..." at bounding box center [419, 299] width 200 height 26
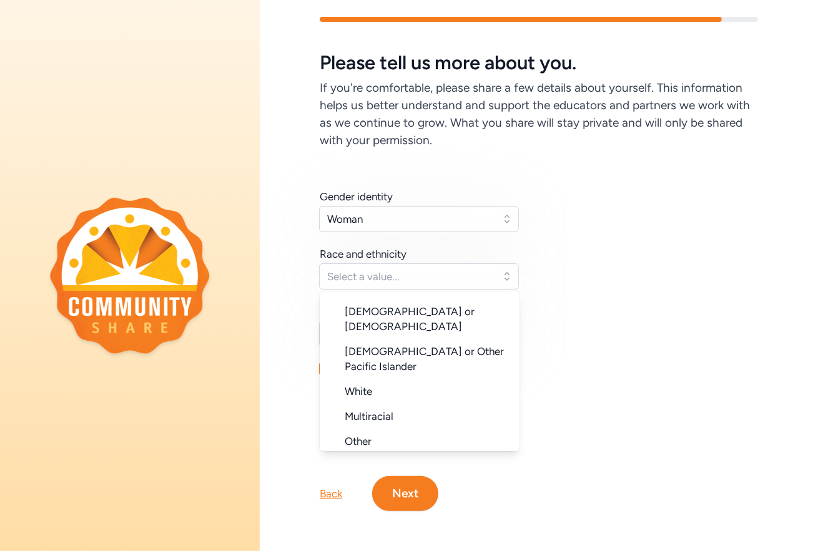
scroll to position [31, 0]
click at [640, 307] on div "Gender identity Woman Race and ethnicity Select a value... Select a value... [D…" at bounding box center [539, 312] width 438 height 247
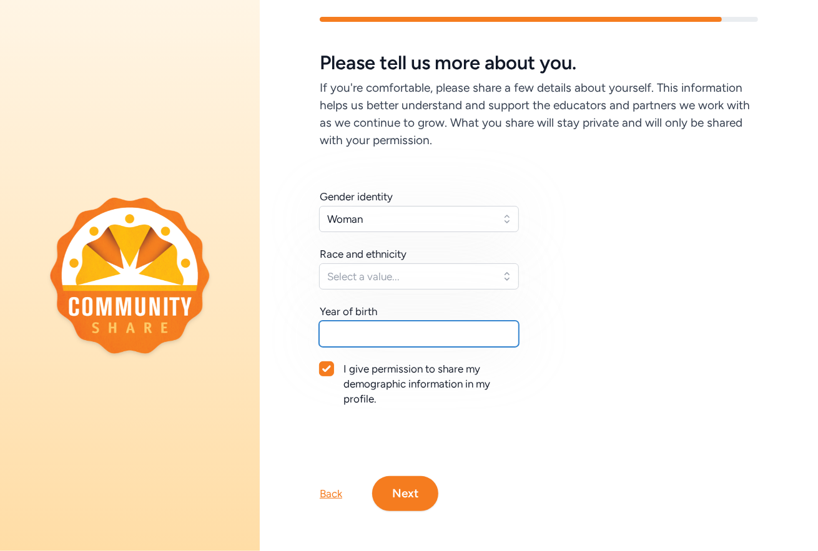
click at [461, 327] on input "text" at bounding box center [419, 334] width 200 height 26
type input "1966"
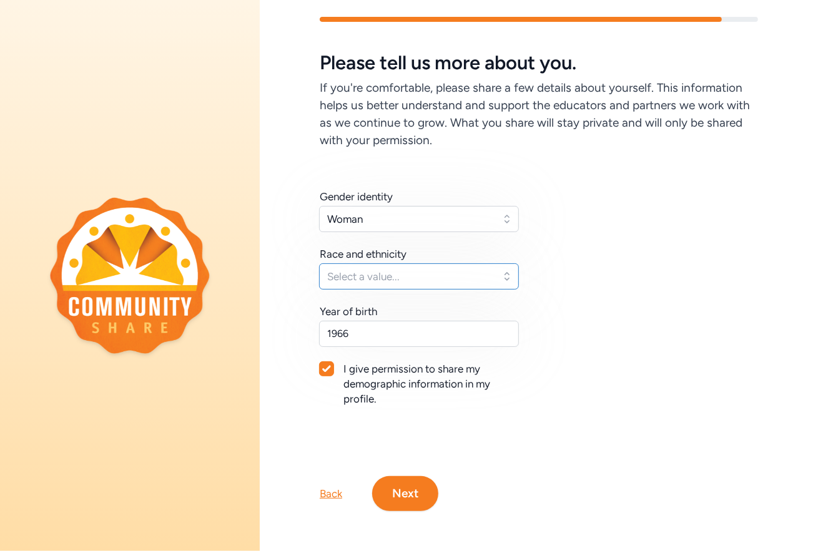
click at [507, 271] on button "Select a value..." at bounding box center [419, 276] width 200 height 26
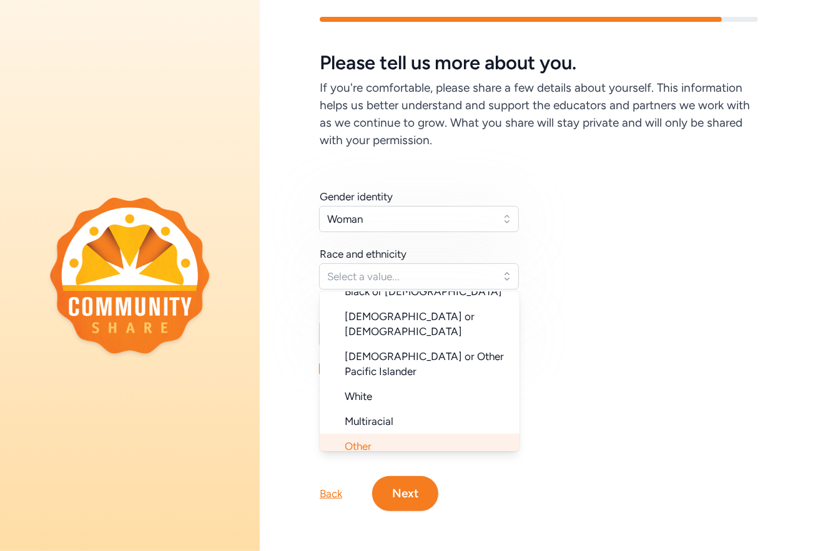
scroll to position [121, 0]
click at [366, 439] on span "Other" at bounding box center [358, 445] width 27 height 12
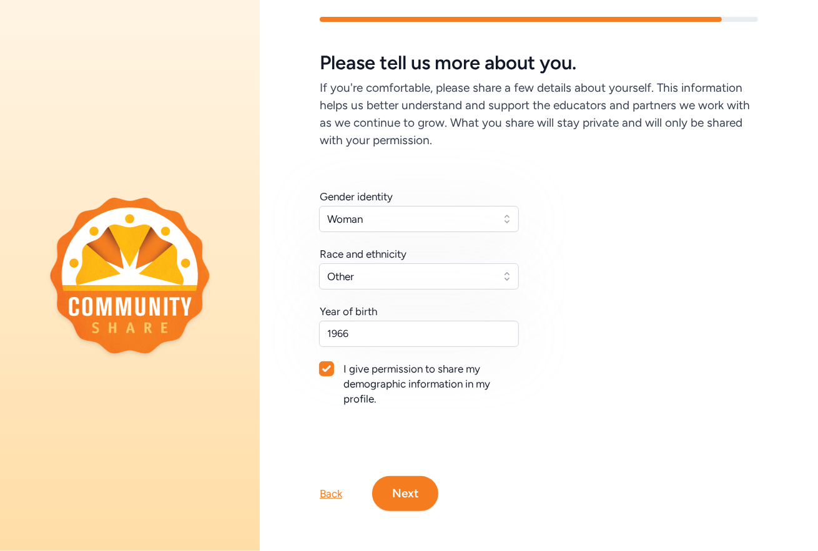
click at [401, 477] on button "Next" at bounding box center [405, 493] width 66 height 35
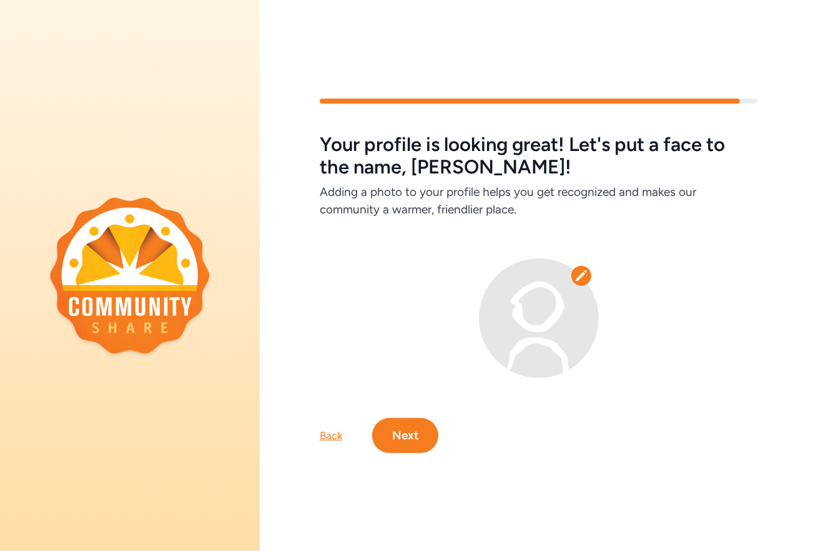
click at [577, 272] on icon at bounding box center [580, 275] width 11 height 11
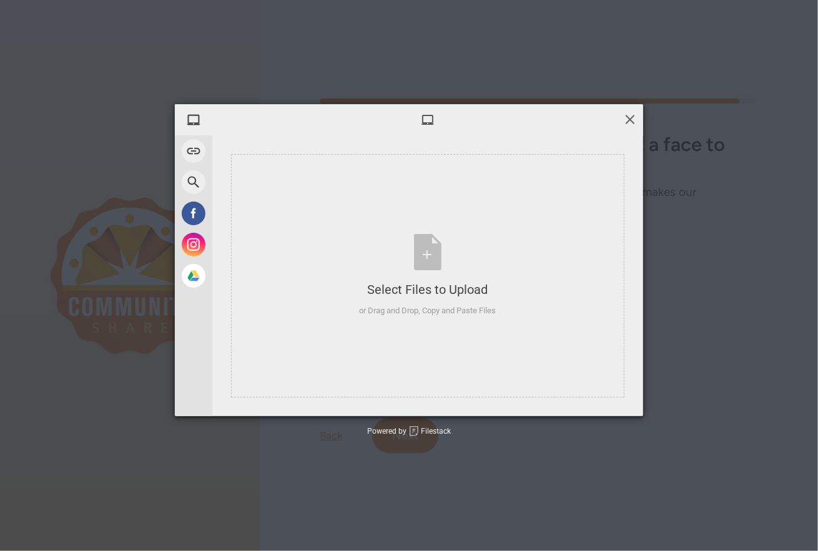
click at [627, 120] on span at bounding box center [630, 119] width 14 height 14
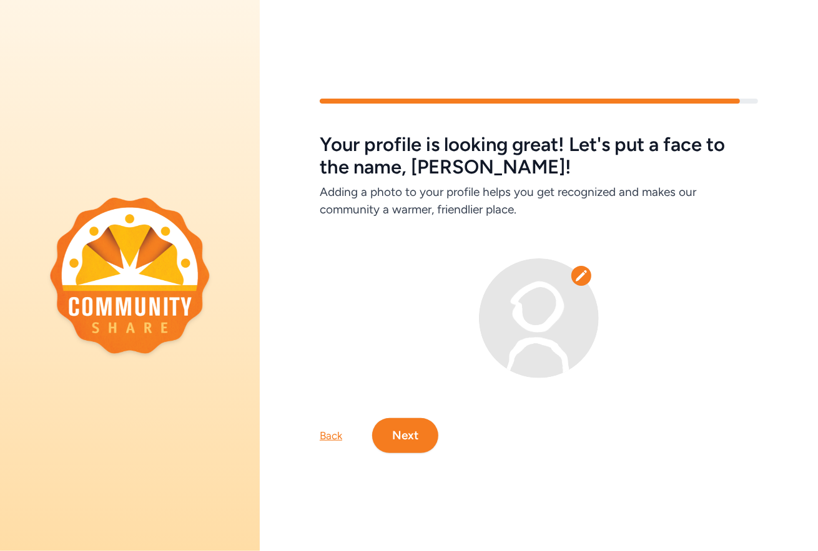
click at [421, 429] on button "Next" at bounding box center [405, 435] width 66 height 35
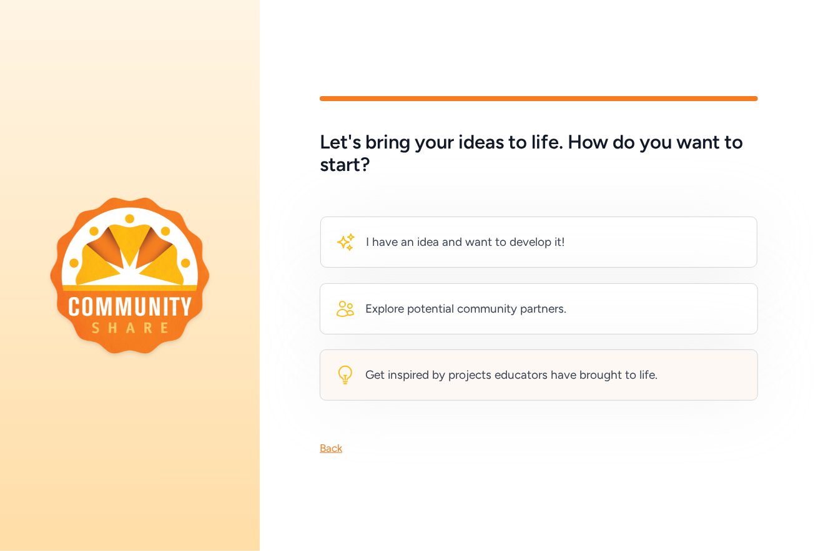
click at [486, 366] on div "Get inspired by projects educators have brought to life." at bounding box center [511, 374] width 292 height 17
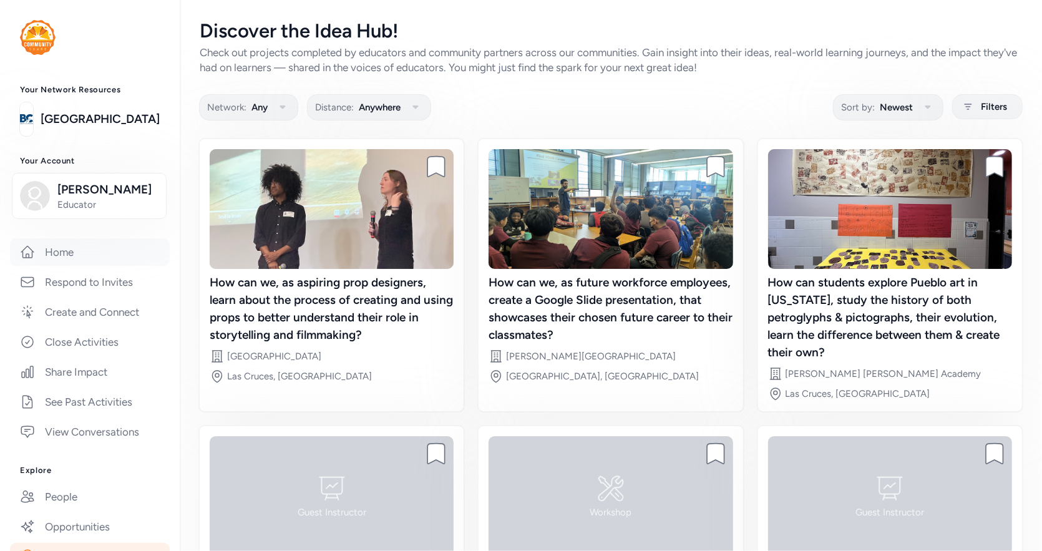
click at [62, 253] on link "Home" at bounding box center [90, 251] width 160 height 27
